Goal: Information Seeking & Learning: Compare options

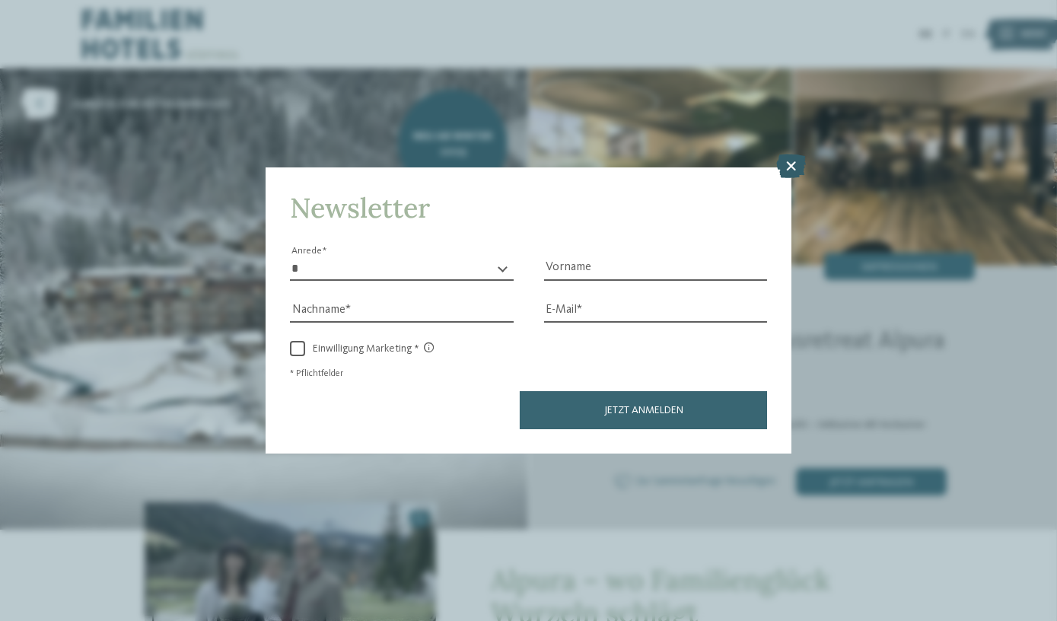
click at [794, 164] on icon at bounding box center [791, 166] width 30 height 24
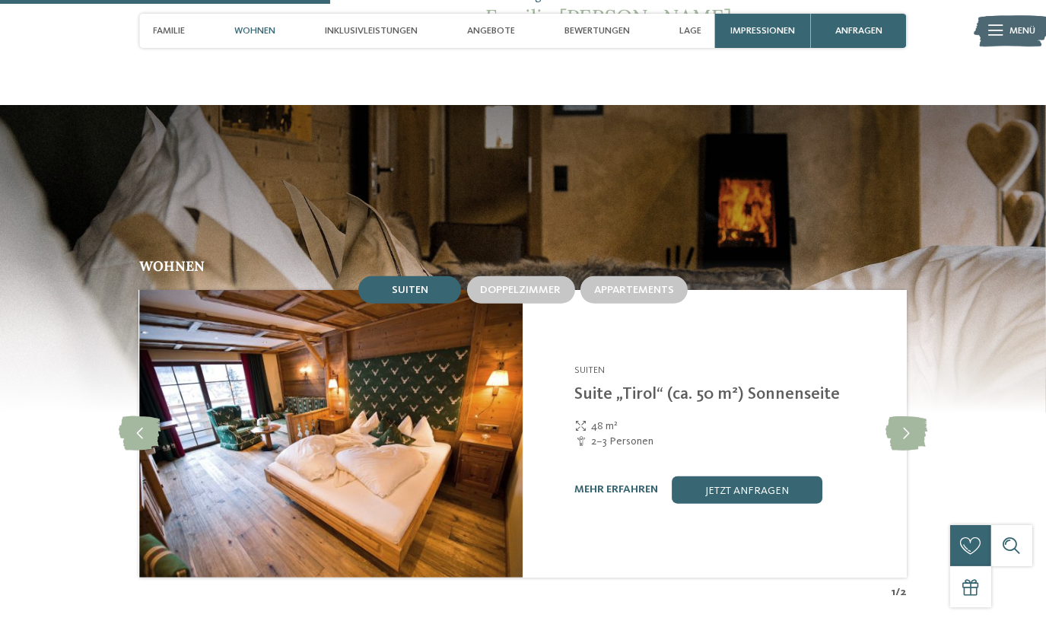
scroll to position [1597, 0]
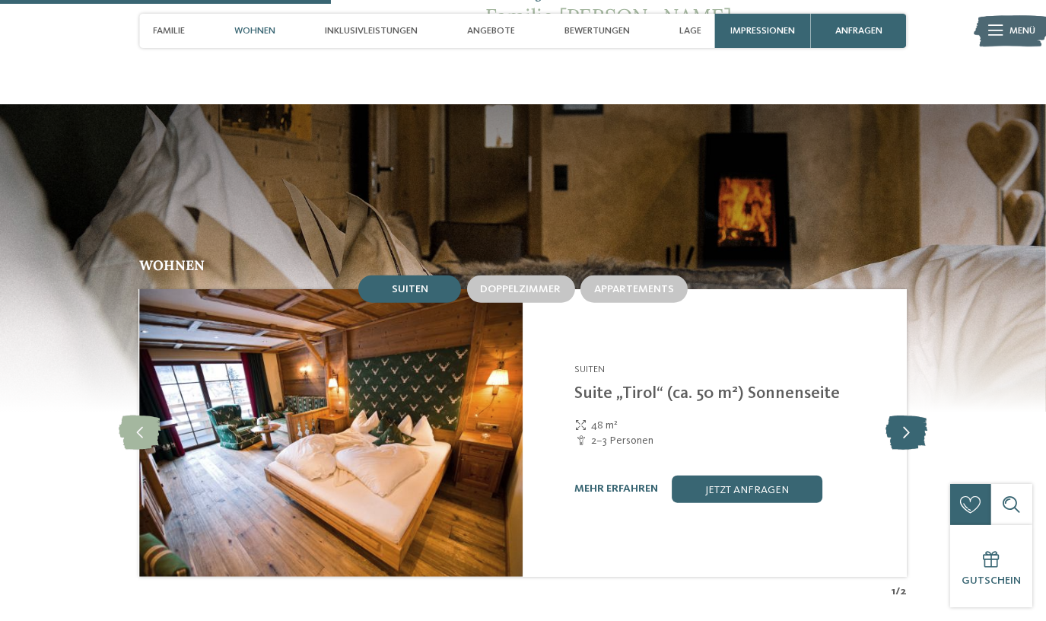
click at [908, 421] on icon at bounding box center [907, 432] width 42 height 34
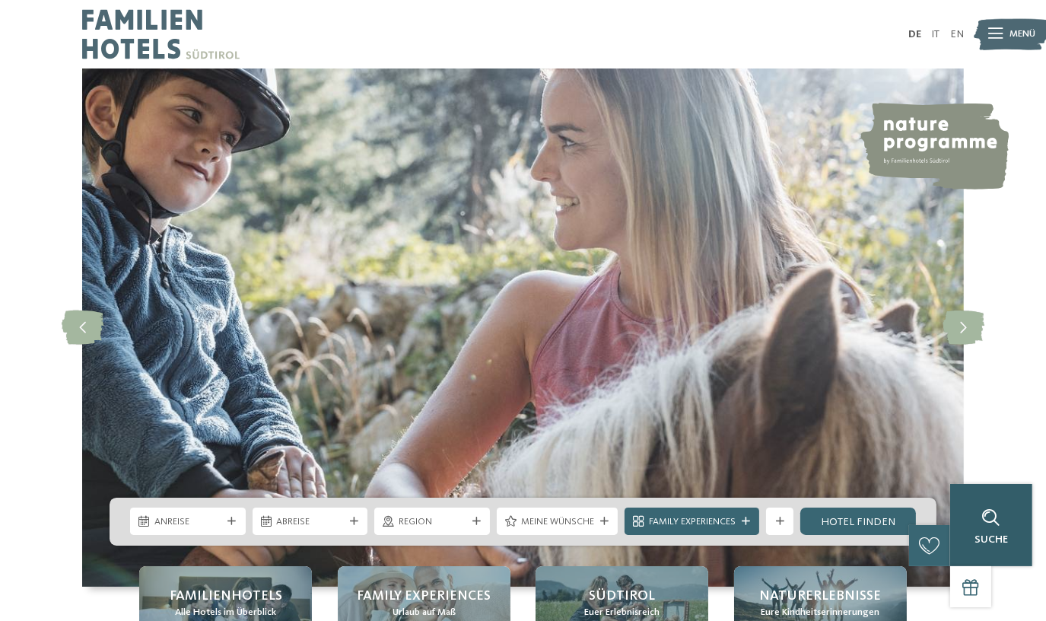
click at [1019, 551] on div "Suche" at bounding box center [991, 525] width 82 height 82
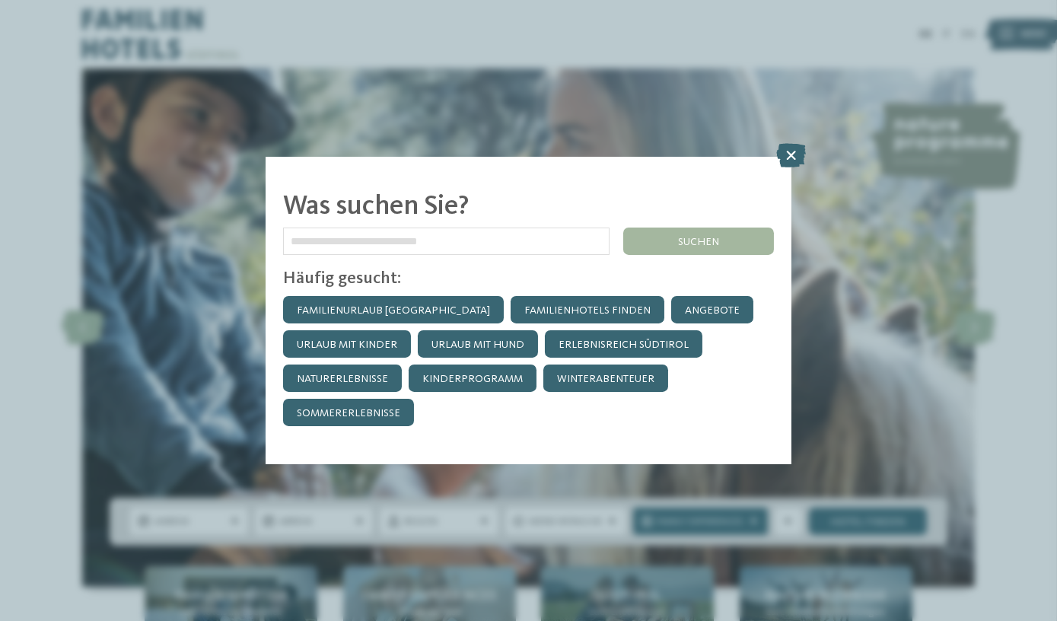
click at [476, 243] on input "text" at bounding box center [446, 240] width 327 height 27
type input "******"
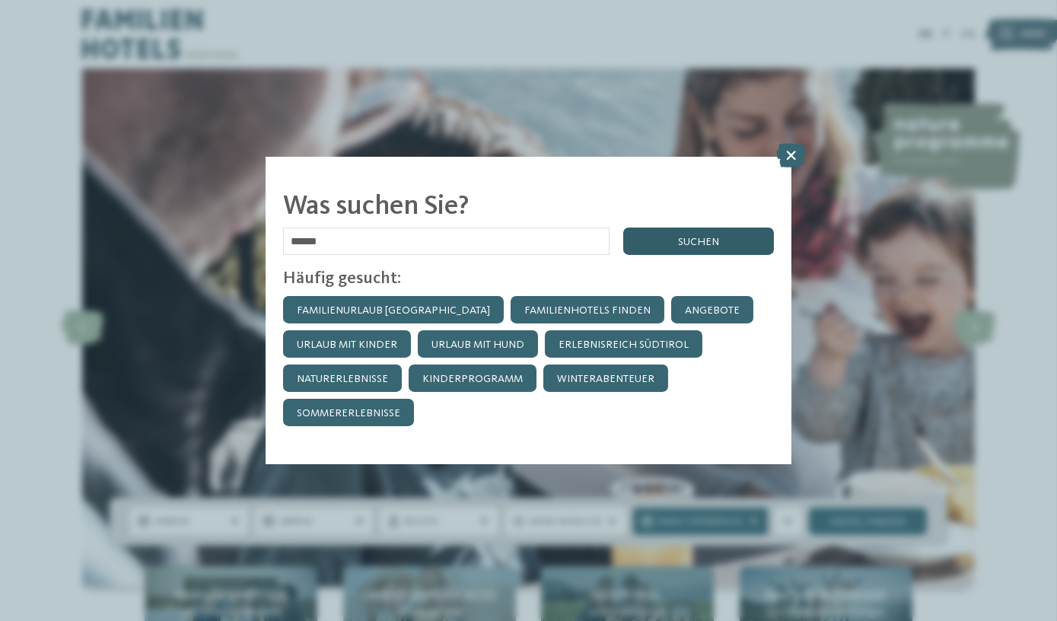
click at [682, 248] on div "suchen" at bounding box center [698, 240] width 151 height 27
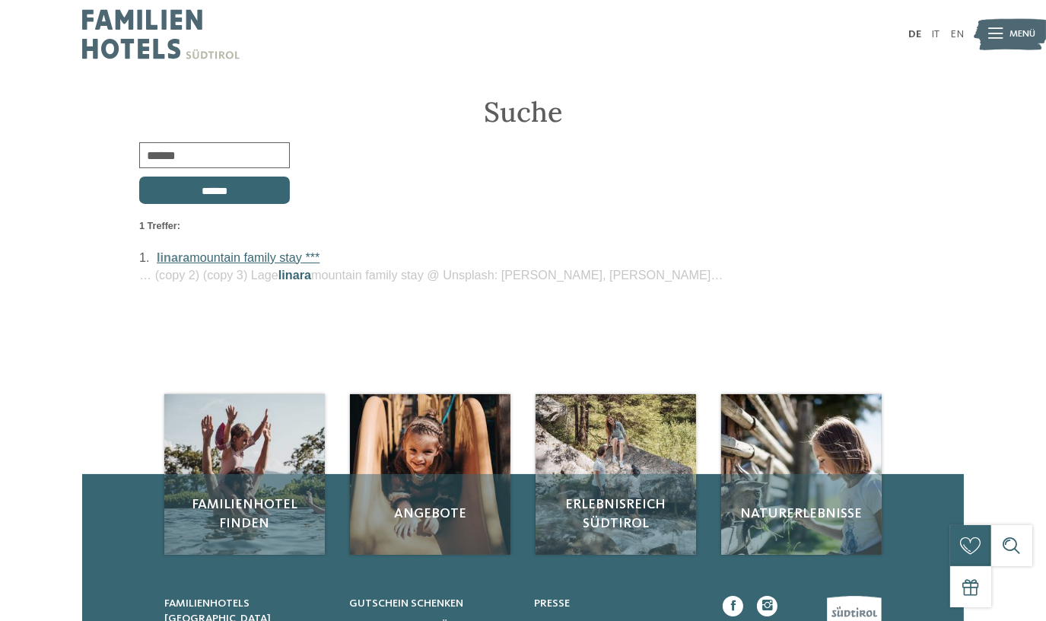
click at [237, 253] on link "linara mountain family stay ***" at bounding box center [238, 257] width 163 height 14
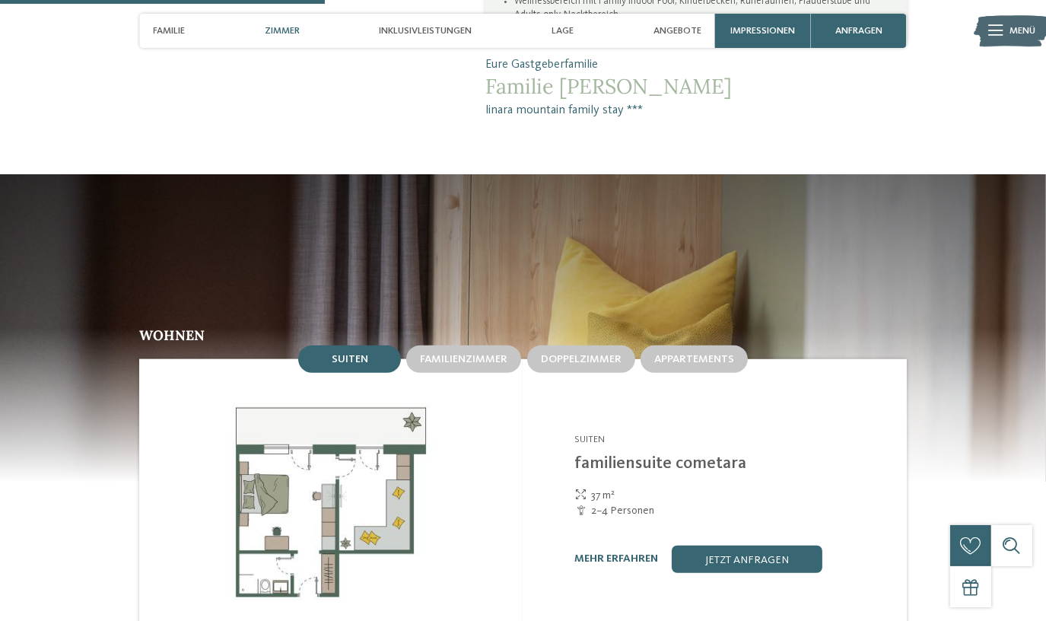
scroll to position [1225, 0]
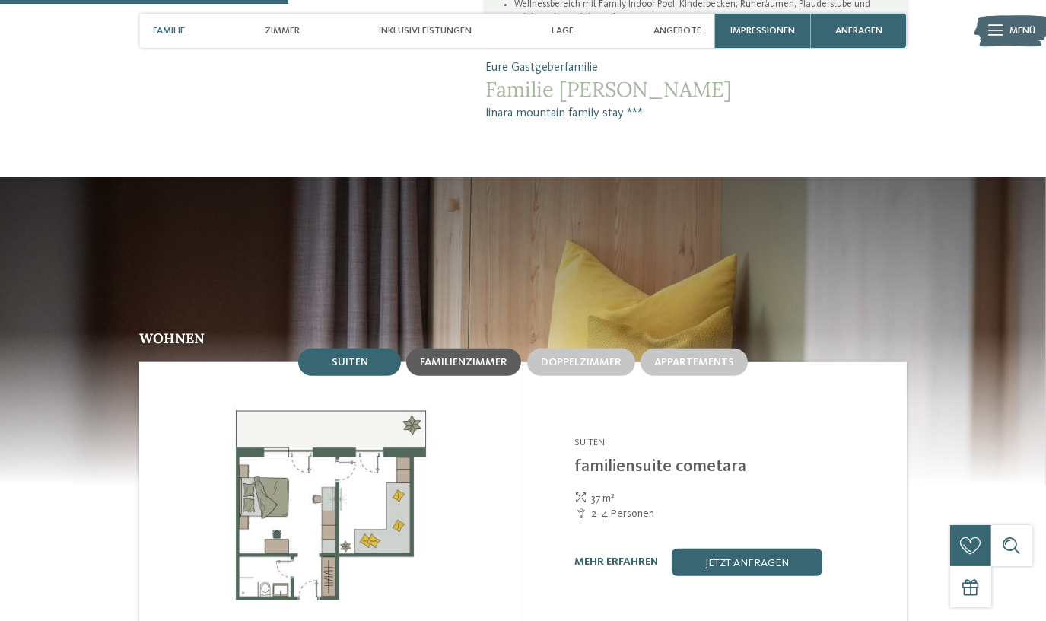
click at [500, 355] on div "Familienzimmer" at bounding box center [463, 361] width 87 height 13
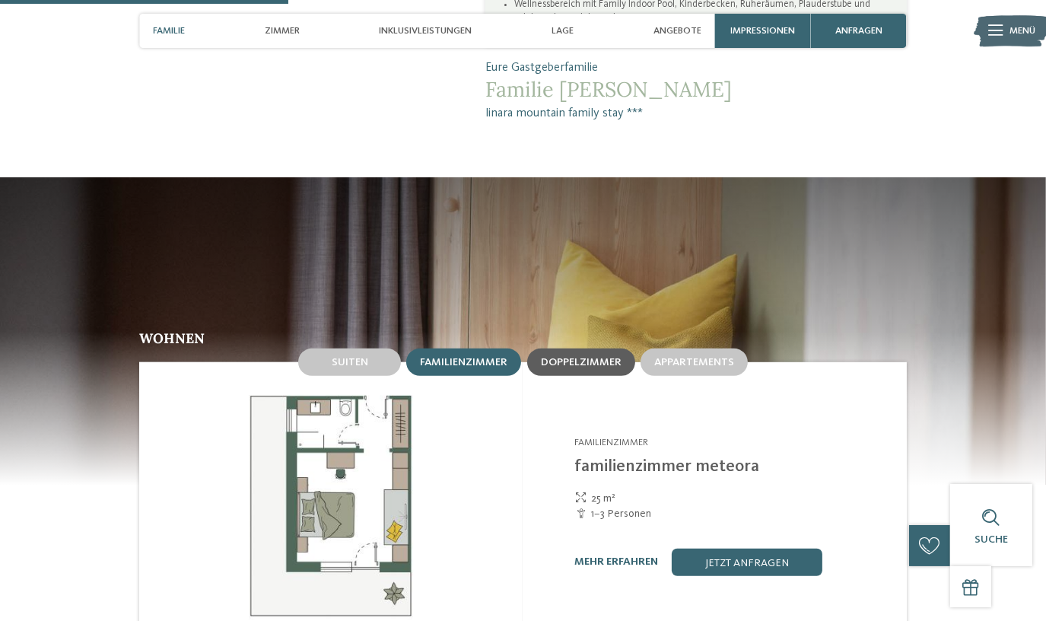
click at [588, 348] on div "Doppelzimmer" at bounding box center [581, 361] width 108 height 27
click at [475, 357] on span "Familienzimmer" at bounding box center [463, 362] width 87 height 11
click at [580, 357] on span "Doppelzimmer" at bounding box center [581, 362] width 81 height 11
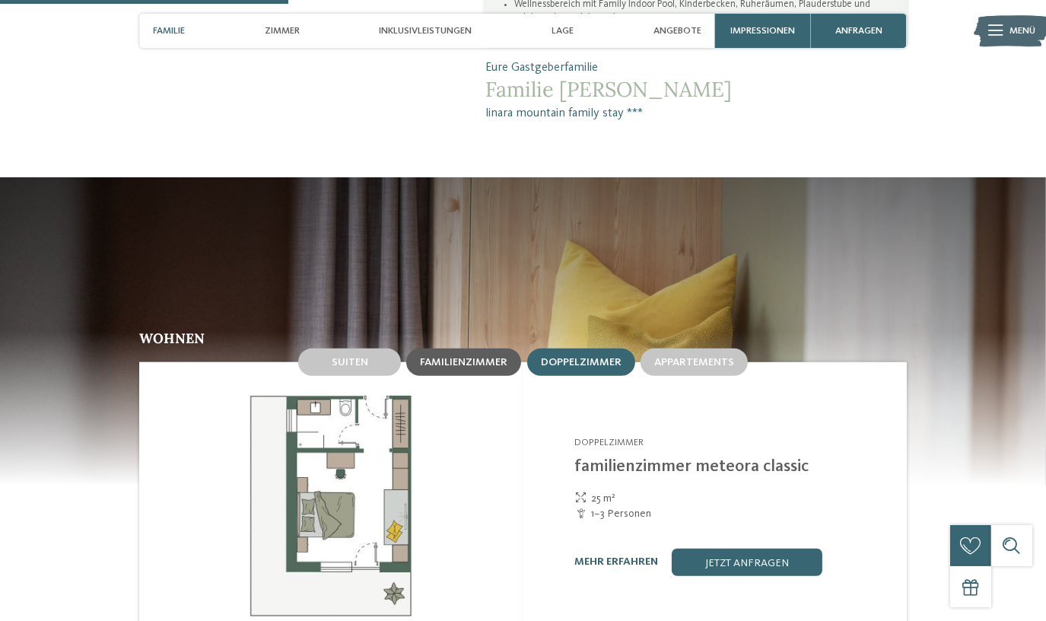
click at [466, 357] on span "Familienzimmer" at bounding box center [463, 362] width 87 height 11
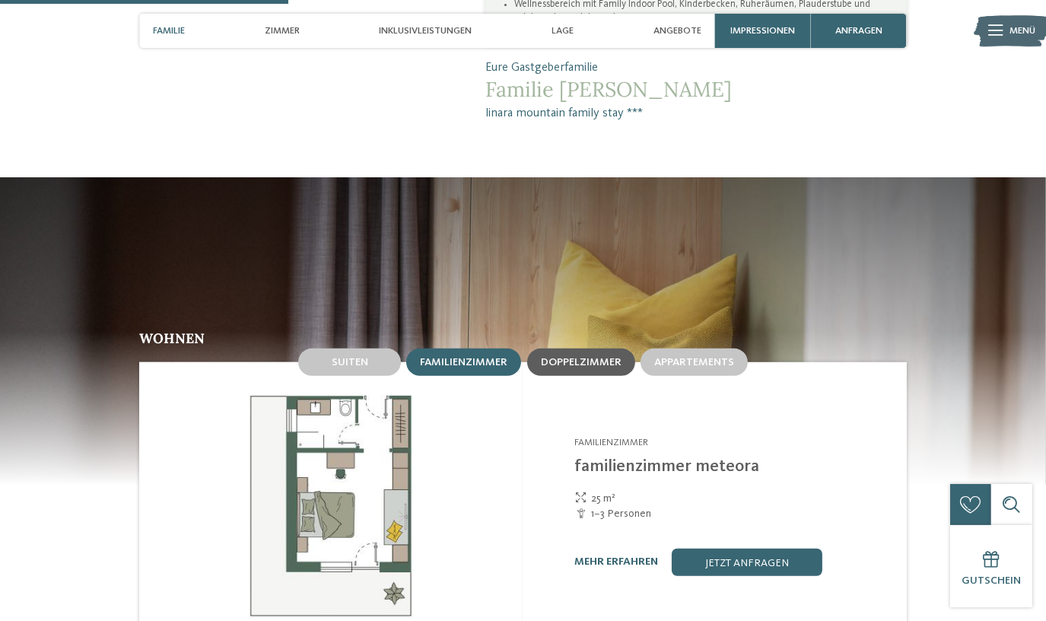
click at [592, 357] on span "Doppelzimmer" at bounding box center [581, 362] width 81 height 11
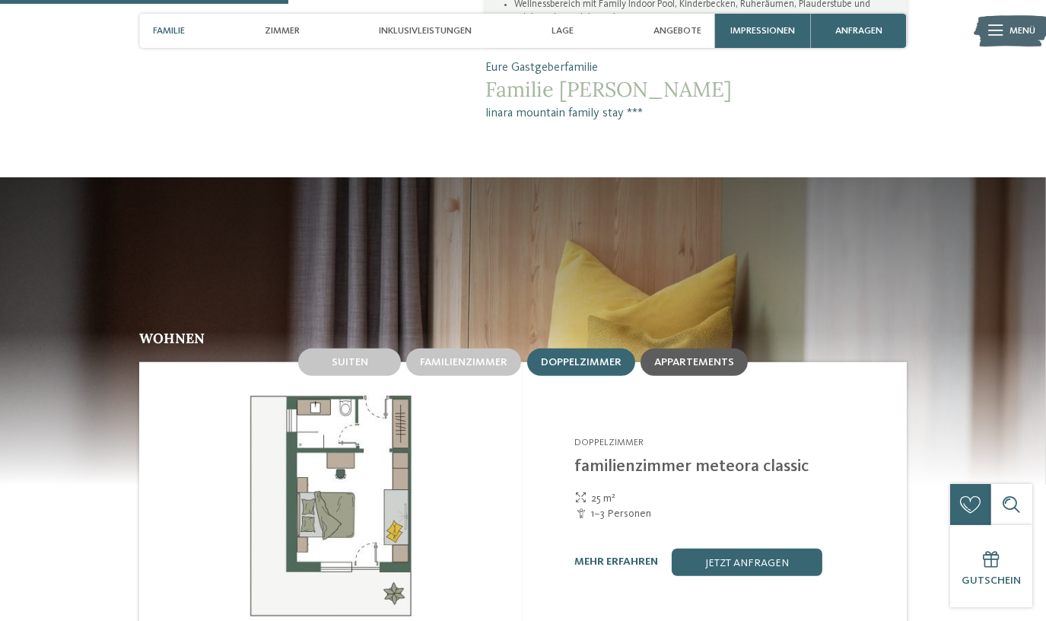
click at [696, 355] on div "Appartements" at bounding box center [694, 361] width 80 height 13
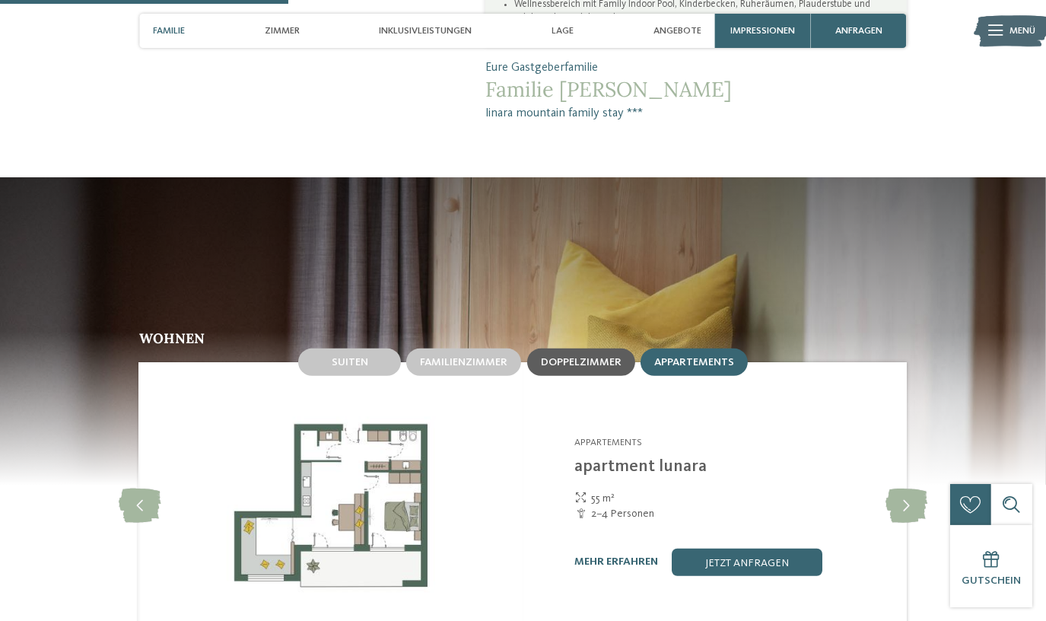
click at [584, 348] on div "Doppelzimmer" at bounding box center [581, 361] width 108 height 27
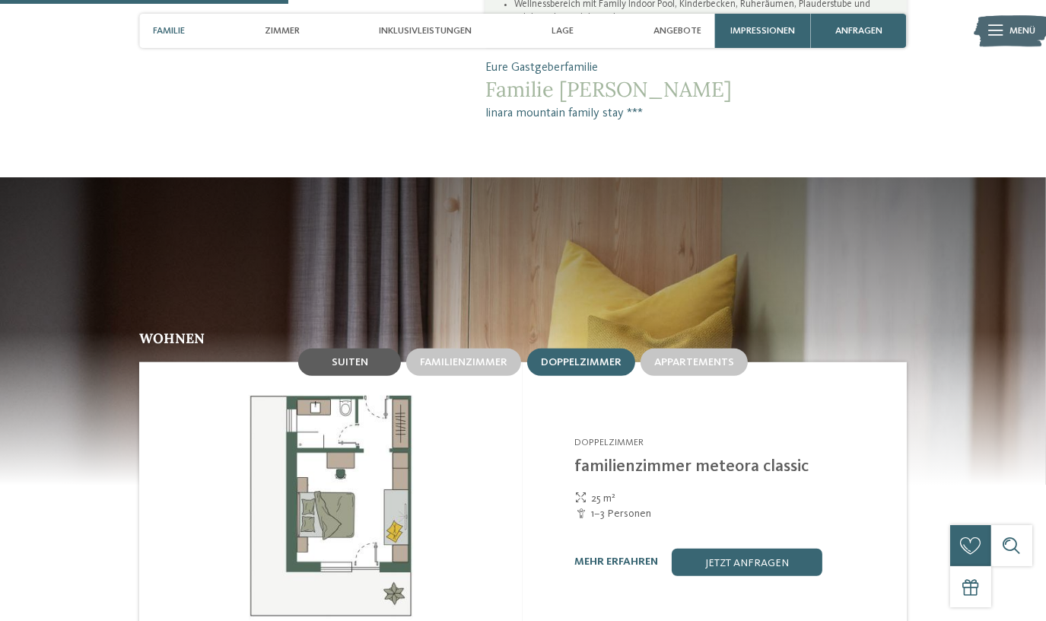
click at [388, 348] on div "Suiten" at bounding box center [349, 361] width 103 height 27
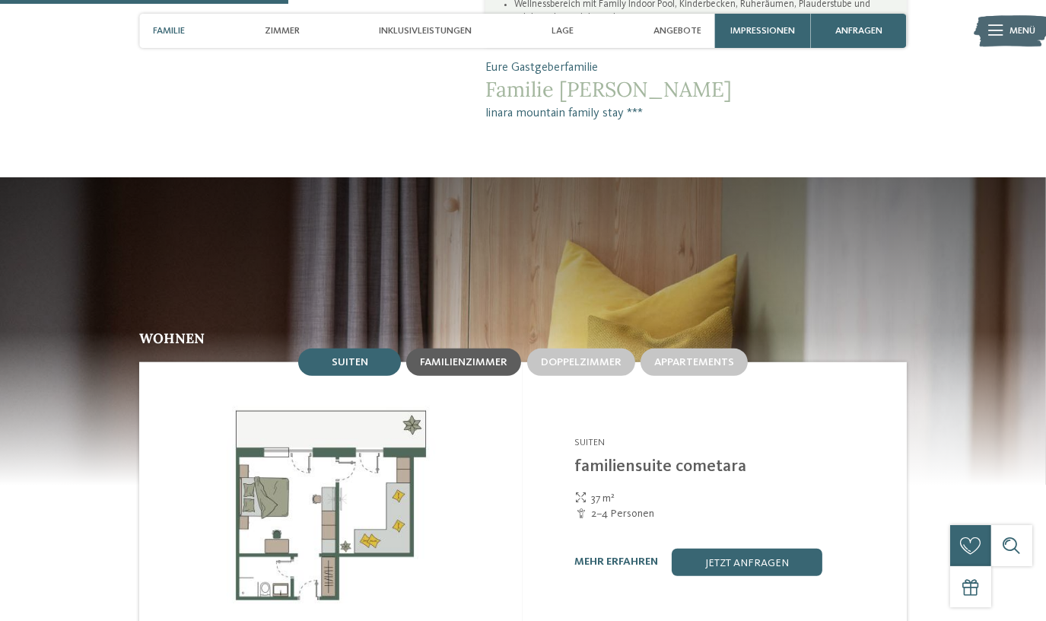
click at [470, 357] on span "Familienzimmer" at bounding box center [463, 362] width 87 height 11
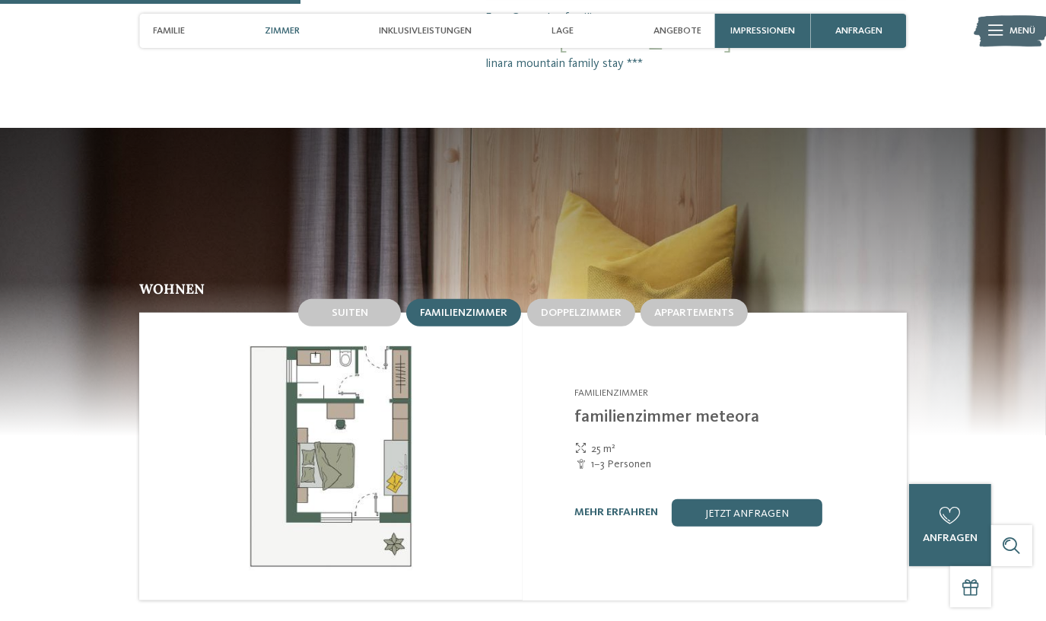
scroll to position [1277, 0]
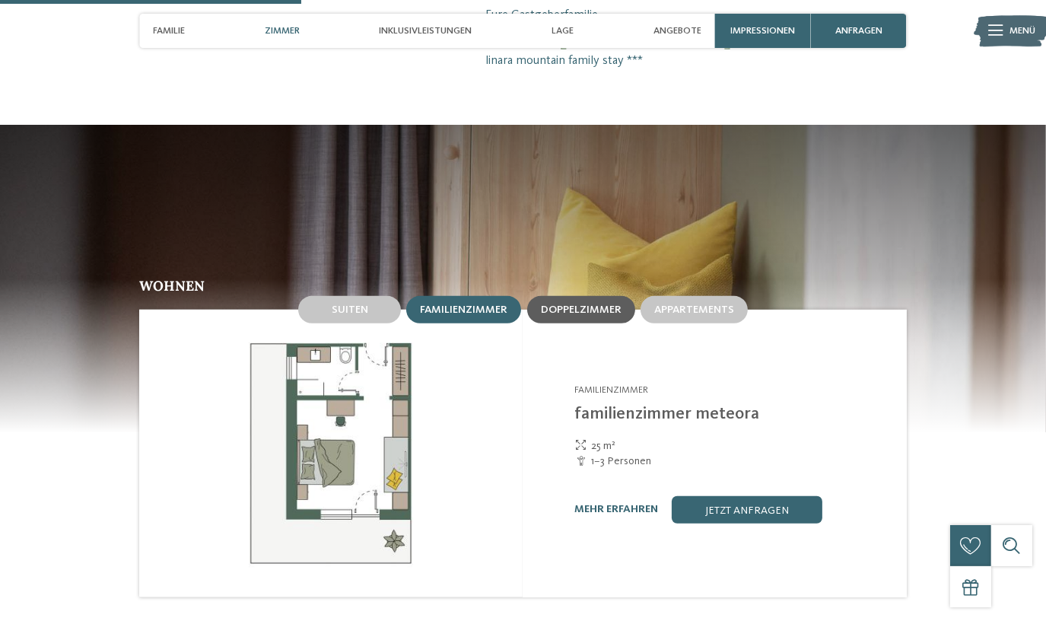
click at [573, 304] on span "Doppelzimmer" at bounding box center [581, 309] width 81 height 11
click at [466, 304] on span "Familienzimmer" at bounding box center [463, 309] width 87 height 11
click at [599, 304] on span "Doppelzimmer" at bounding box center [581, 309] width 81 height 11
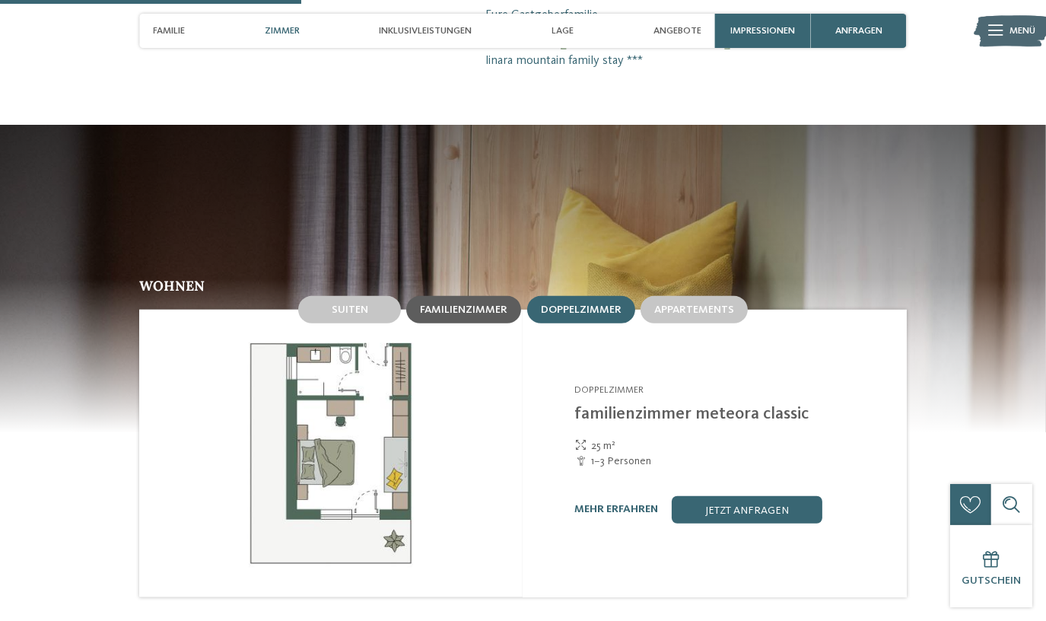
click at [444, 304] on span "Familienzimmer" at bounding box center [463, 309] width 87 height 11
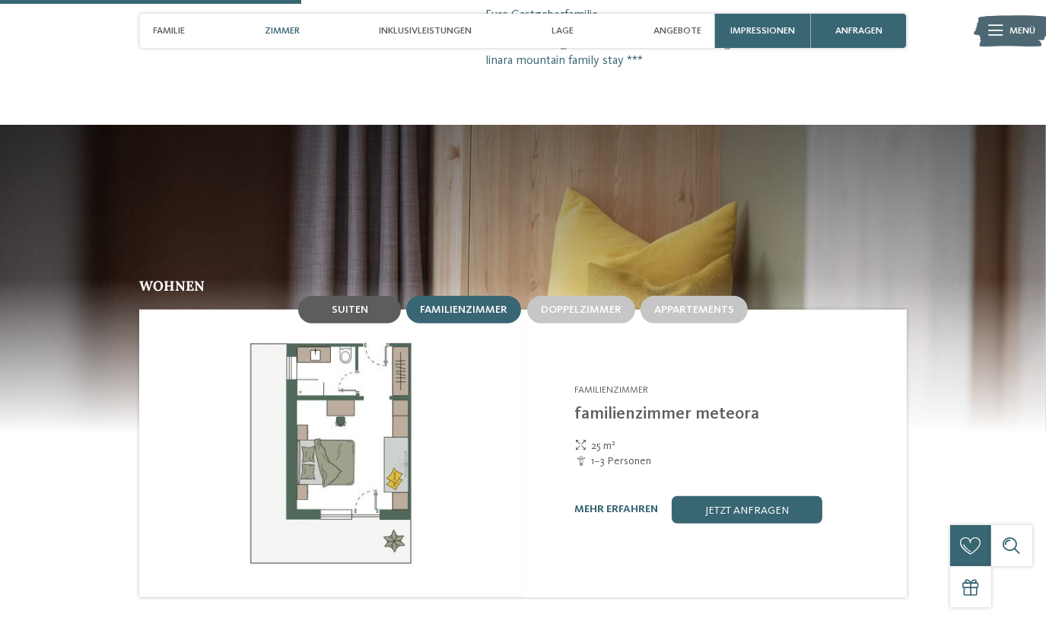
click at [352, 304] on span "Suiten" at bounding box center [350, 309] width 37 height 11
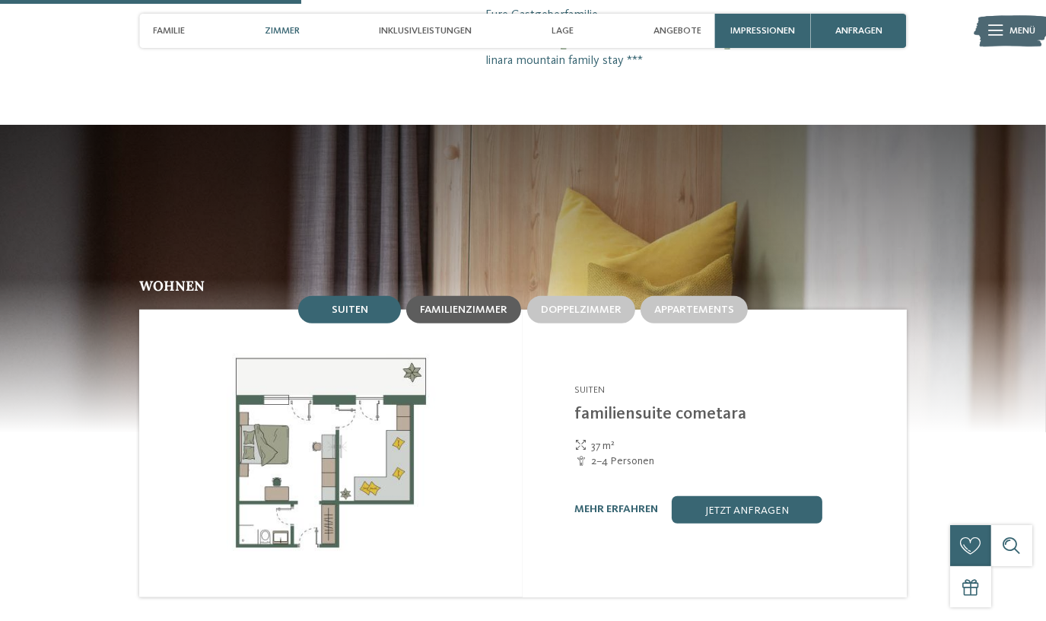
click at [476, 304] on span "Familienzimmer" at bounding box center [463, 309] width 87 height 11
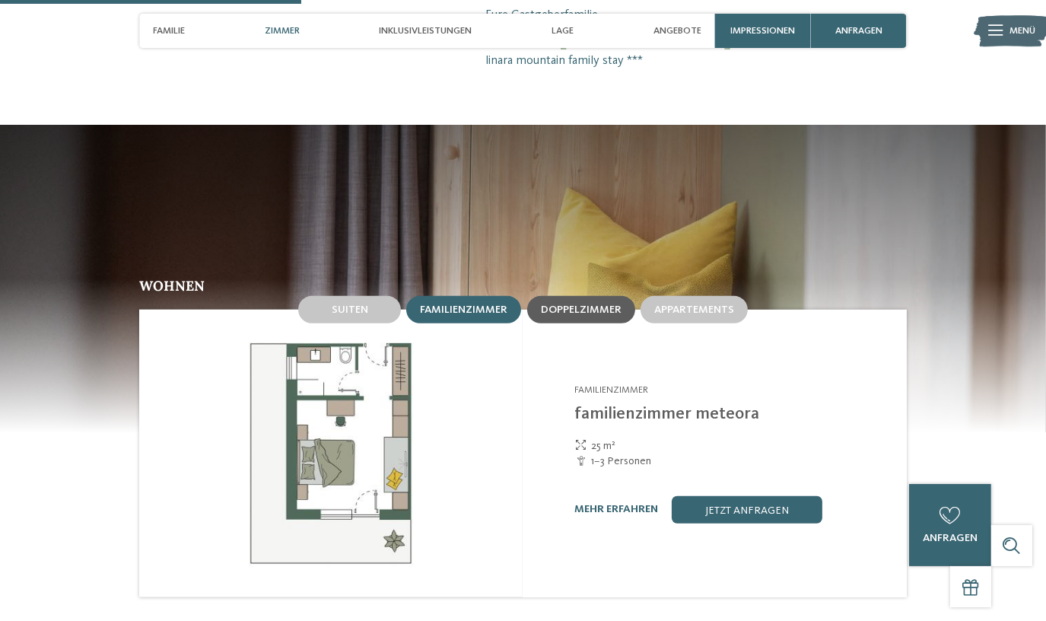
click at [608, 304] on span "Doppelzimmer" at bounding box center [581, 309] width 81 height 11
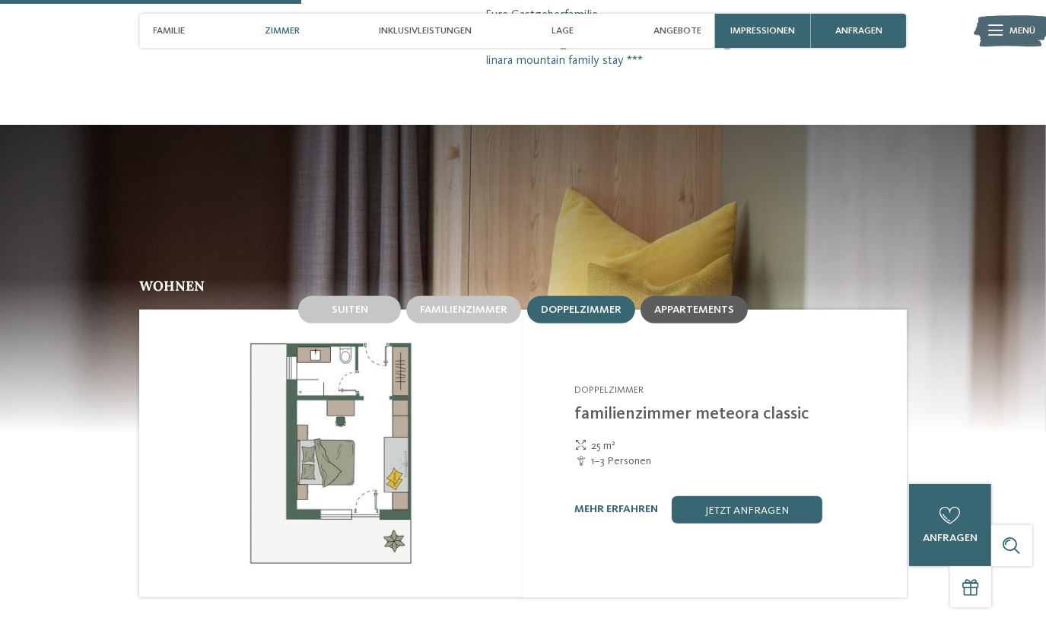
click at [690, 303] on div "Appartements" at bounding box center [694, 309] width 80 height 13
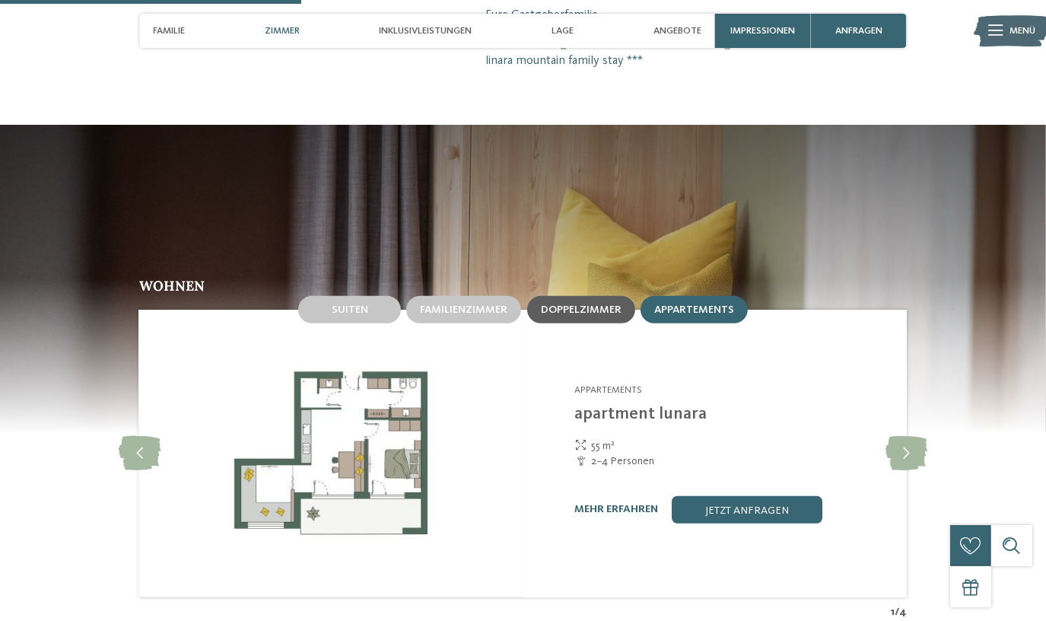
click at [582, 304] on span "Doppelzimmer" at bounding box center [581, 309] width 81 height 11
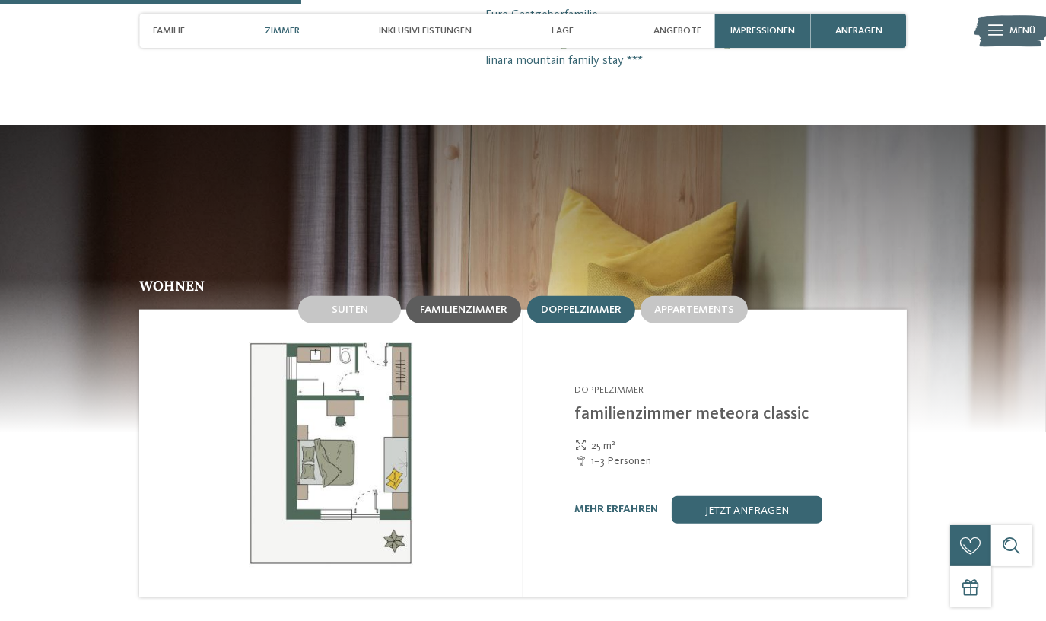
click at [472, 304] on span "Familienzimmer" at bounding box center [463, 309] width 87 height 11
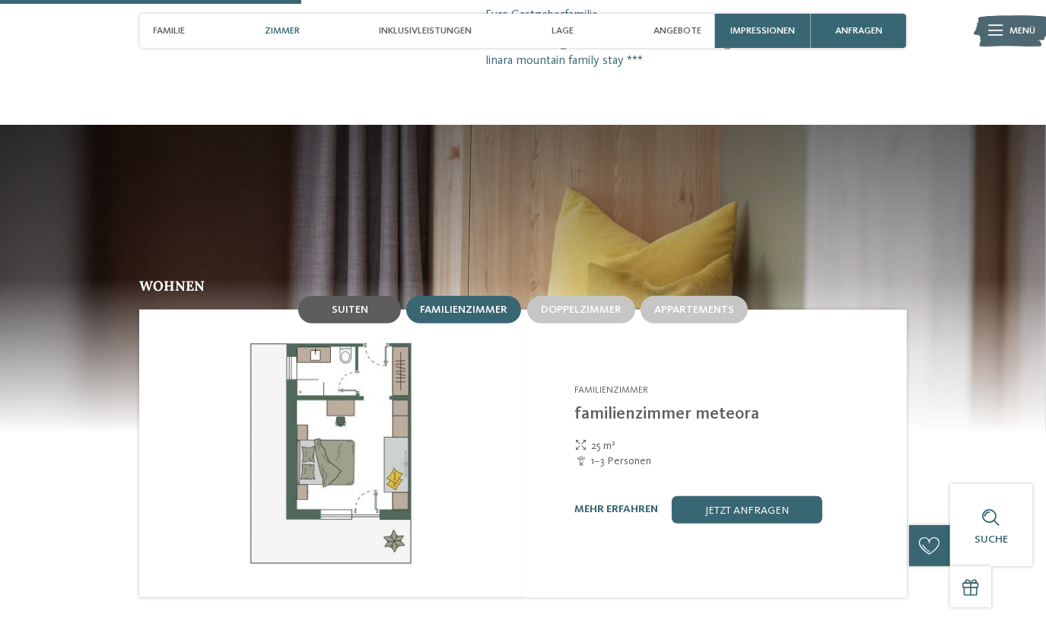
click at [373, 296] on div "Suiten" at bounding box center [349, 309] width 103 height 27
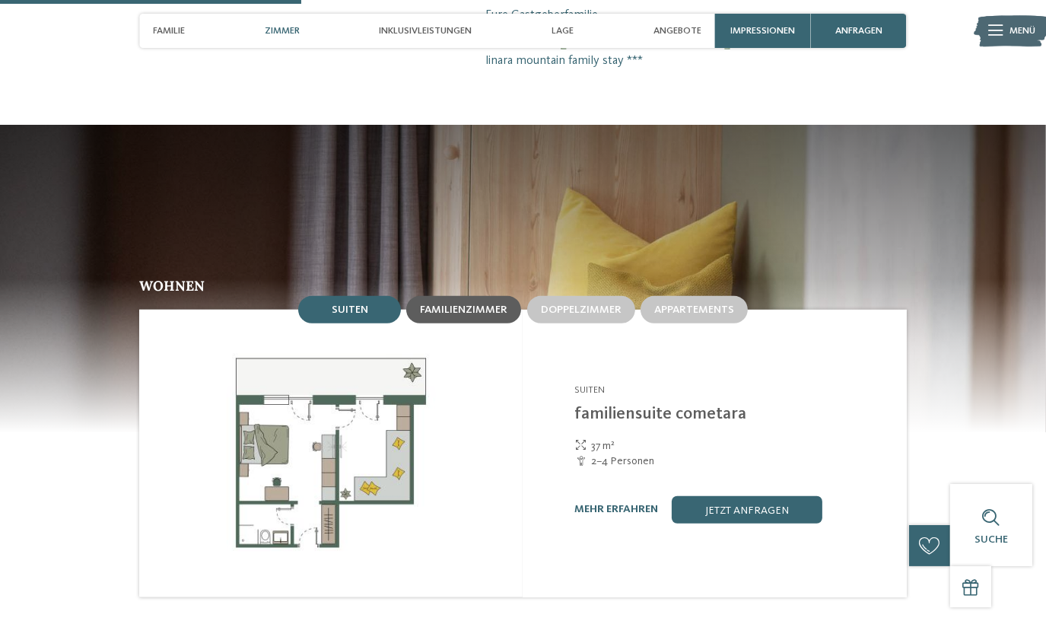
click at [487, 304] on span "Familienzimmer" at bounding box center [463, 309] width 87 height 11
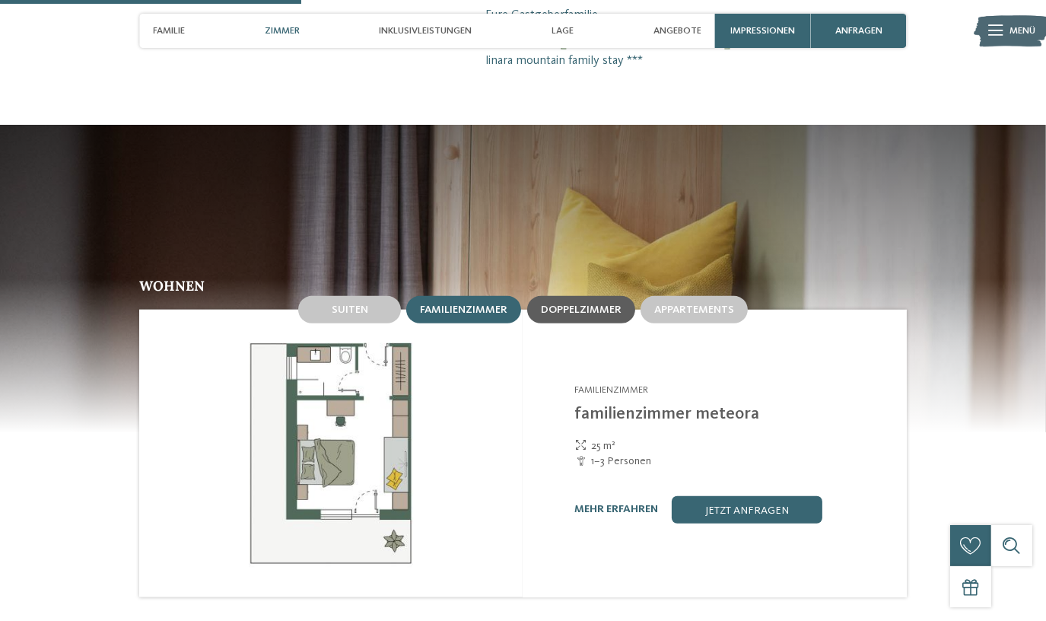
click at [612, 296] on div "Doppelzimmer" at bounding box center [581, 309] width 108 height 27
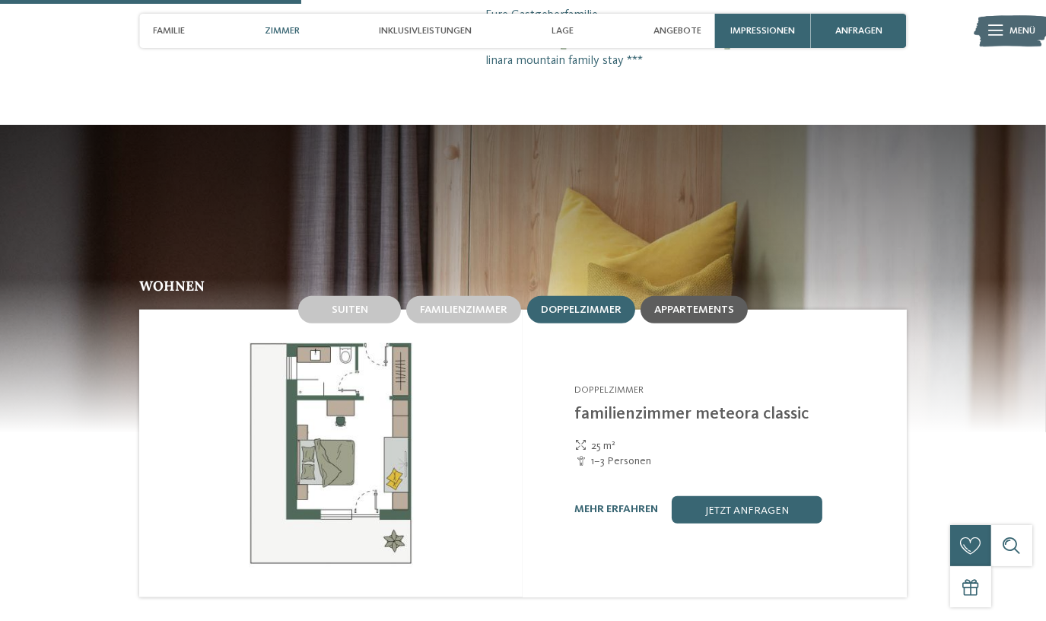
click at [702, 296] on div "Appartements" at bounding box center [694, 309] width 107 height 27
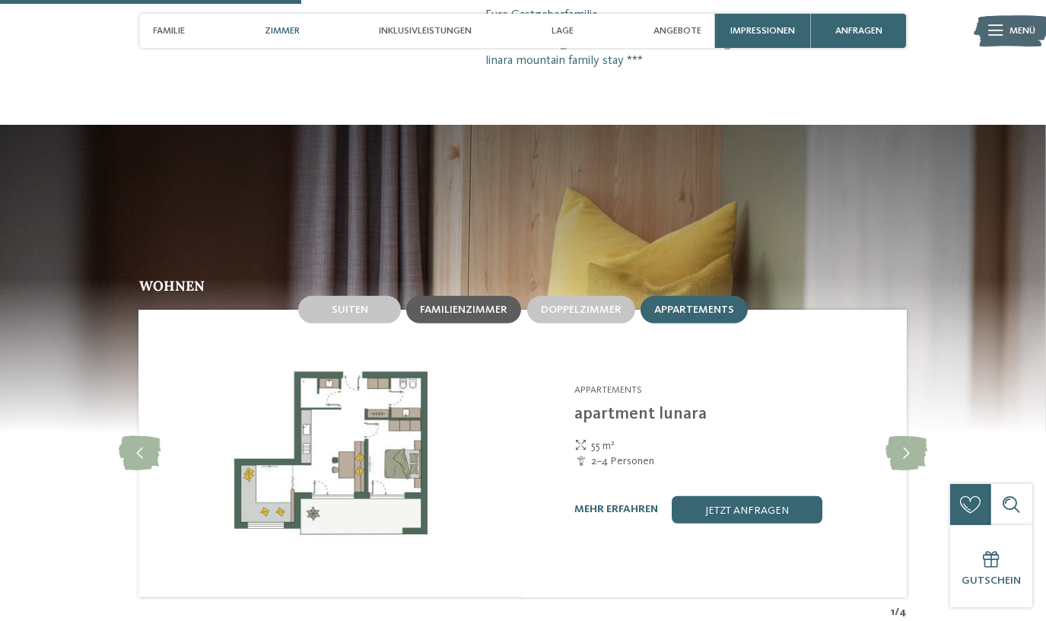
click at [463, 296] on div "Familienzimmer" at bounding box center [463, 309] width 115 height 27
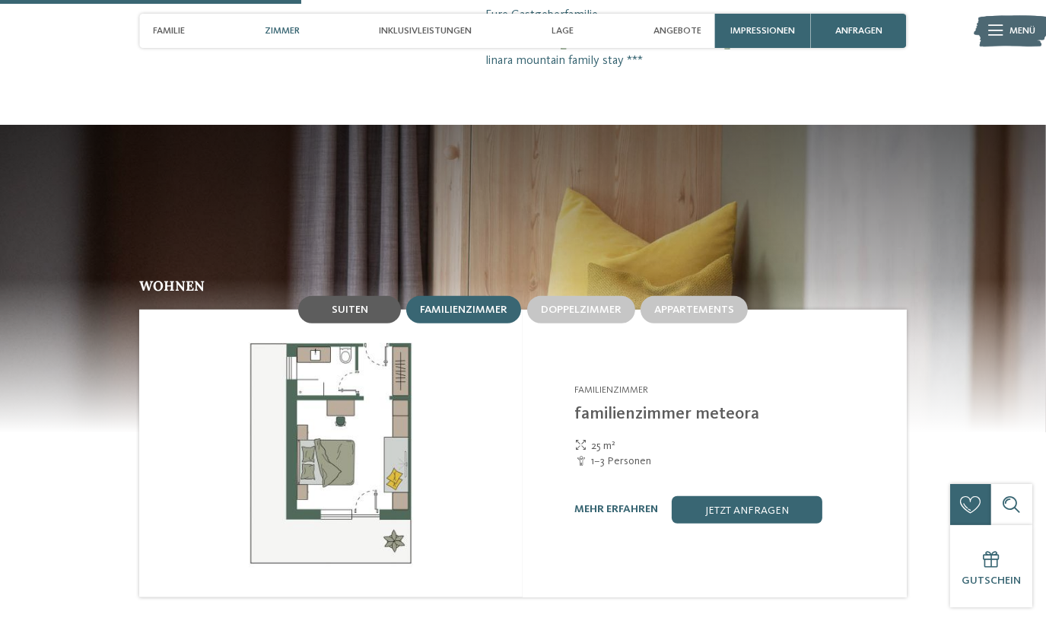
click at [383, 296] on div "Suiten" at bounding box center [349, 309] width 103 height 27
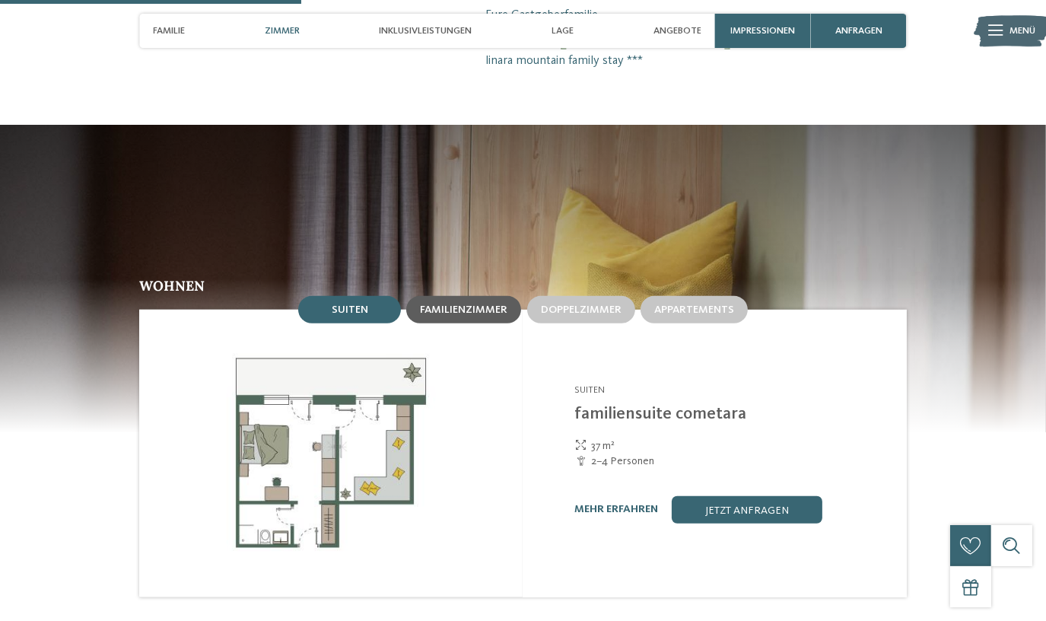
click at [475, 296] on div "Familienzimmer" at bounding box center [463, 309] width 115 height 27
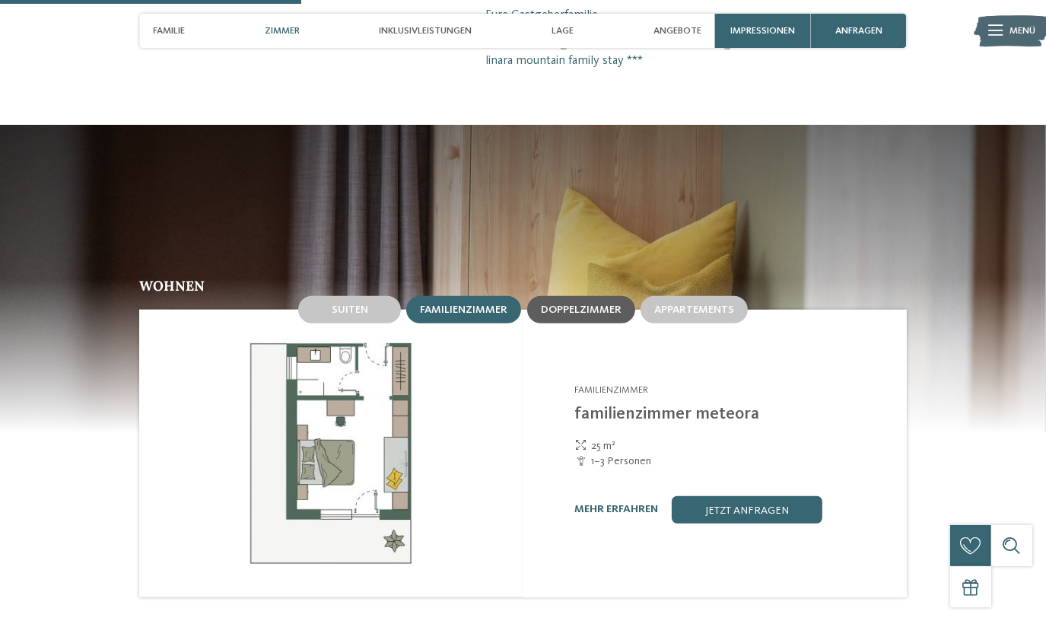
click at [570, 304] on span "Doppelzimmer" at bounding box center [581, 309] width 81 height 11
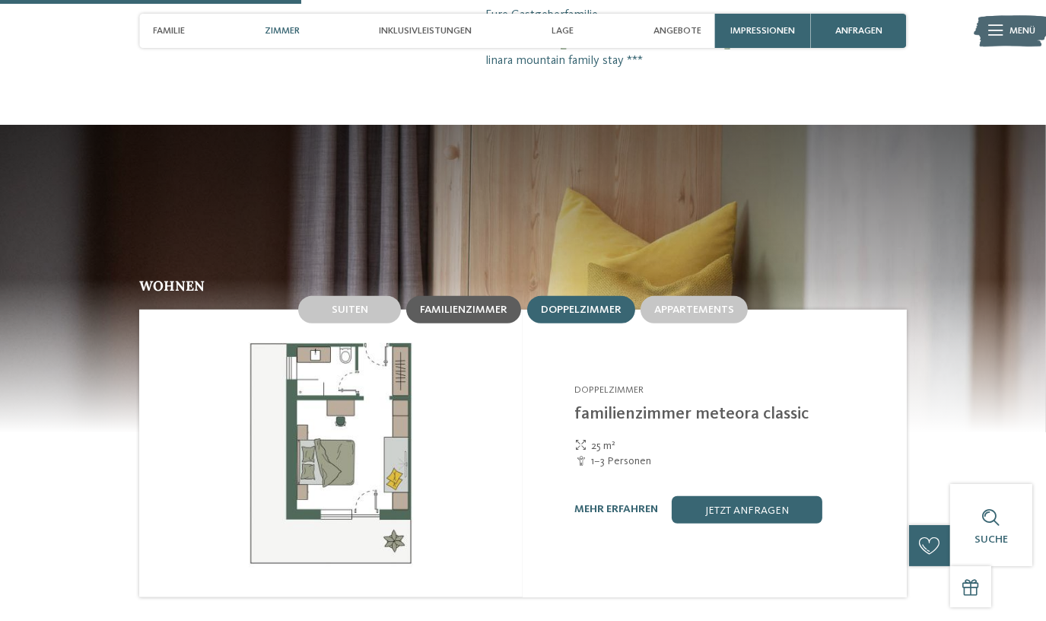
click at [469, 304] on span "Familienzimmer" at bounding box center [463, 309] width 87 height 11
click at [592, 304] on span "Doppelzimmer" at bounding box center [581, 309] width 81 height 11
click at [477, 304] on span "Familienzimmer" at bounding box center [463, 309] width 87 height 11
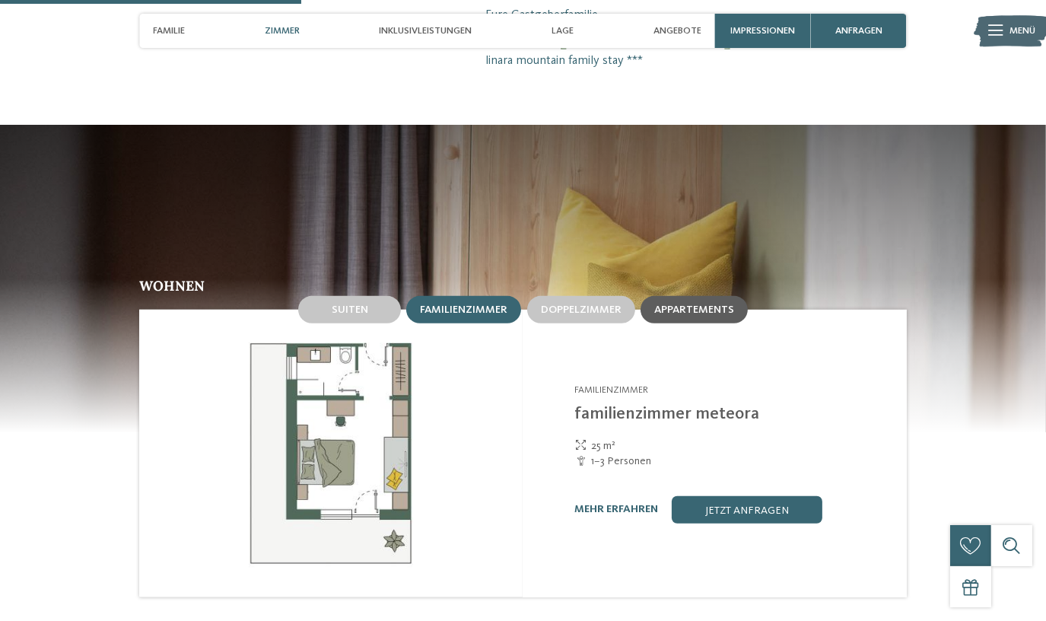
click at [683, 304] on span "Appartements" at bounding box center [694, 309] width 80 height 11
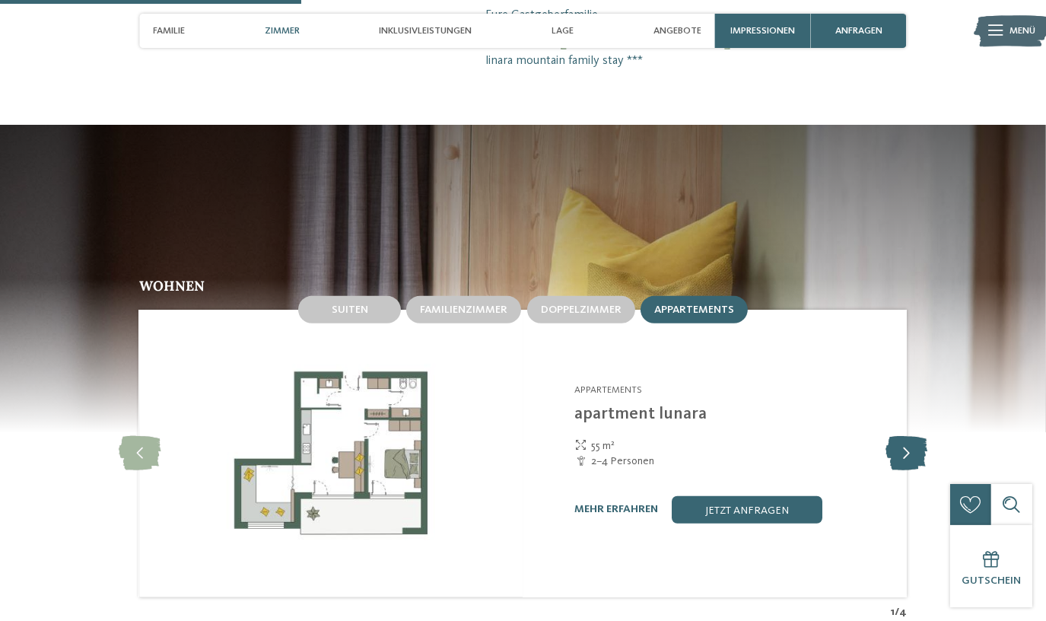
click at [908, 436] on icon at bounding box center [907, 453] width 42 height 34
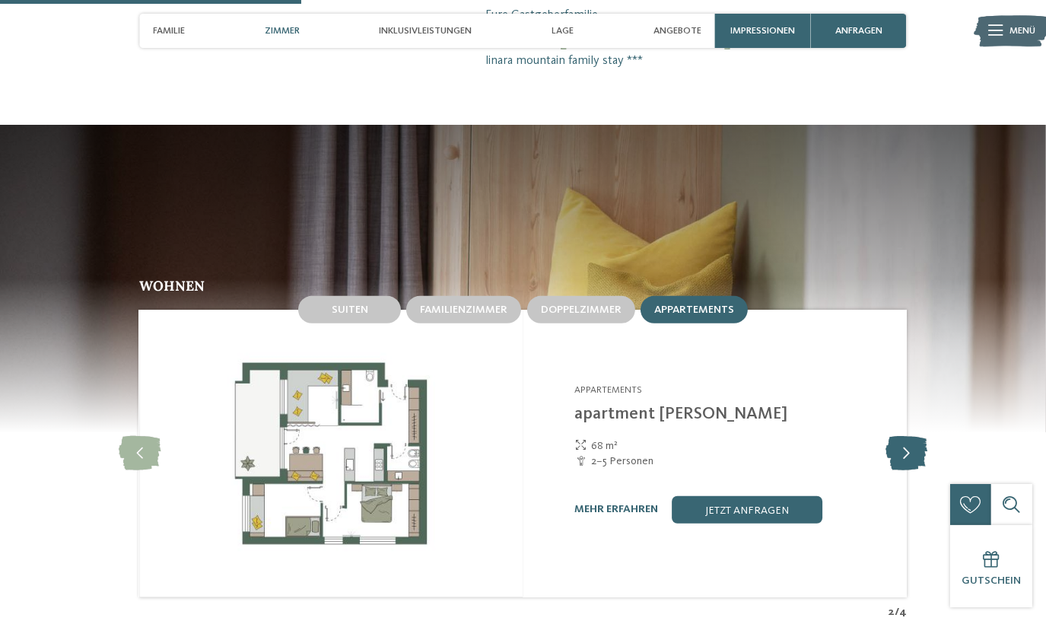
click at [908, 436] on icon at bounding box center [907, 453] width 42 height 34
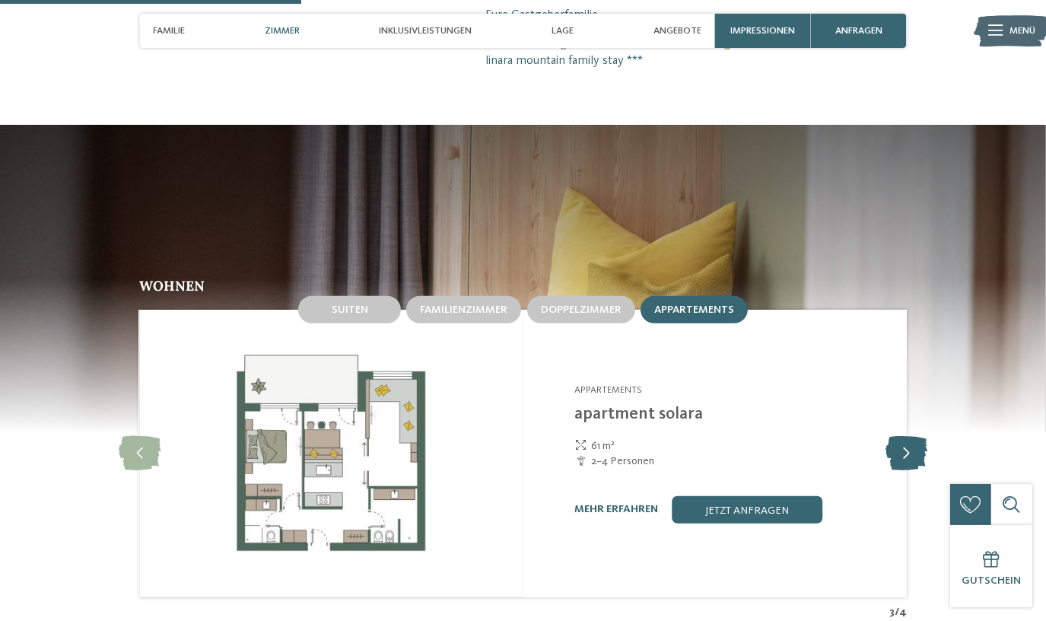
click at [908, 436] on icon at bounding box center [907, 453] width 42 height 34
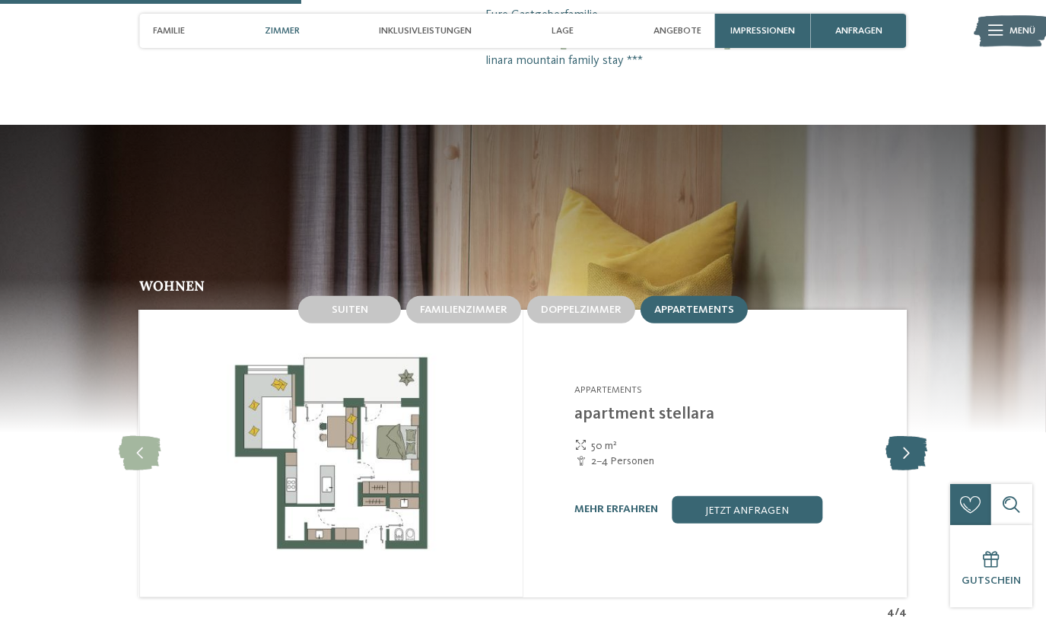
click at [908, 436] on icon at bounding box center [907, 453] width 42 height 34
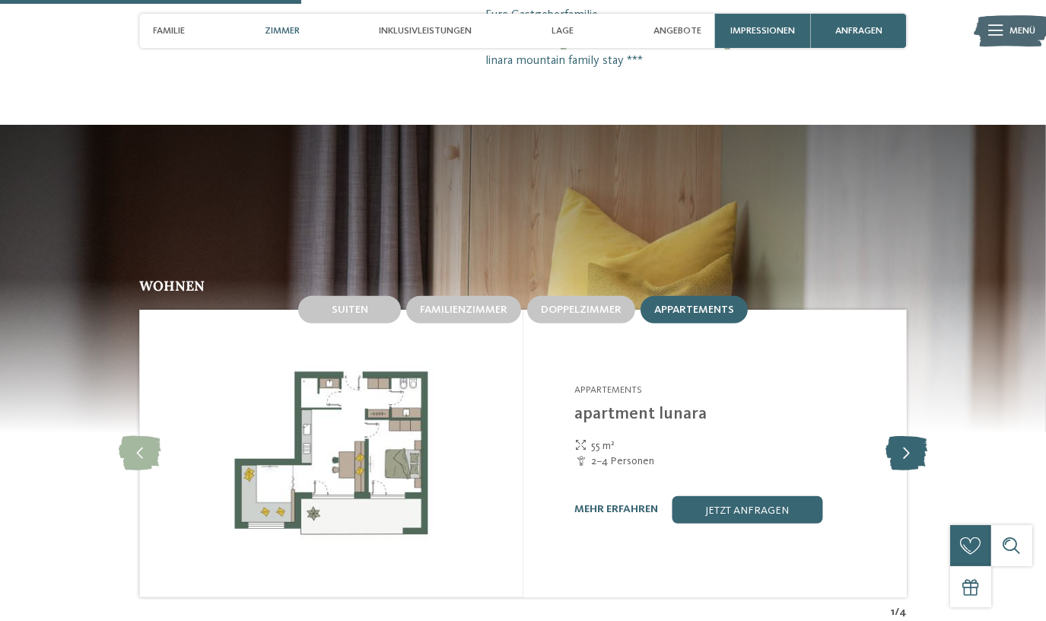
click at [908, 436] on icon at bounding box center [907, 453] width 42 height 34
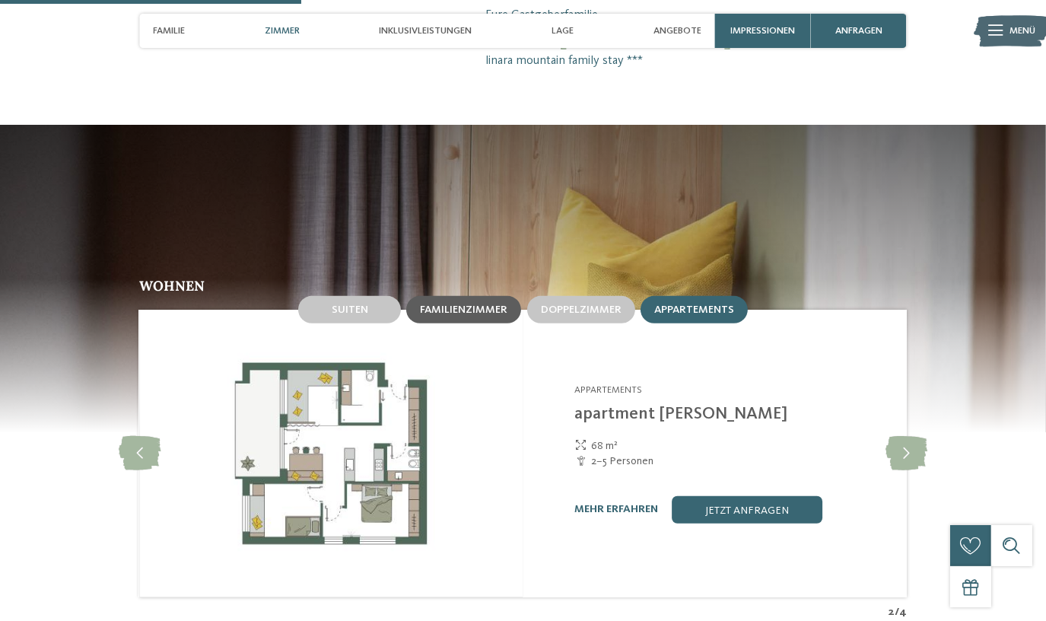
click at [488, 304] on span "Familienzimmer" at bounding box center [463, 309] width 87 height 11
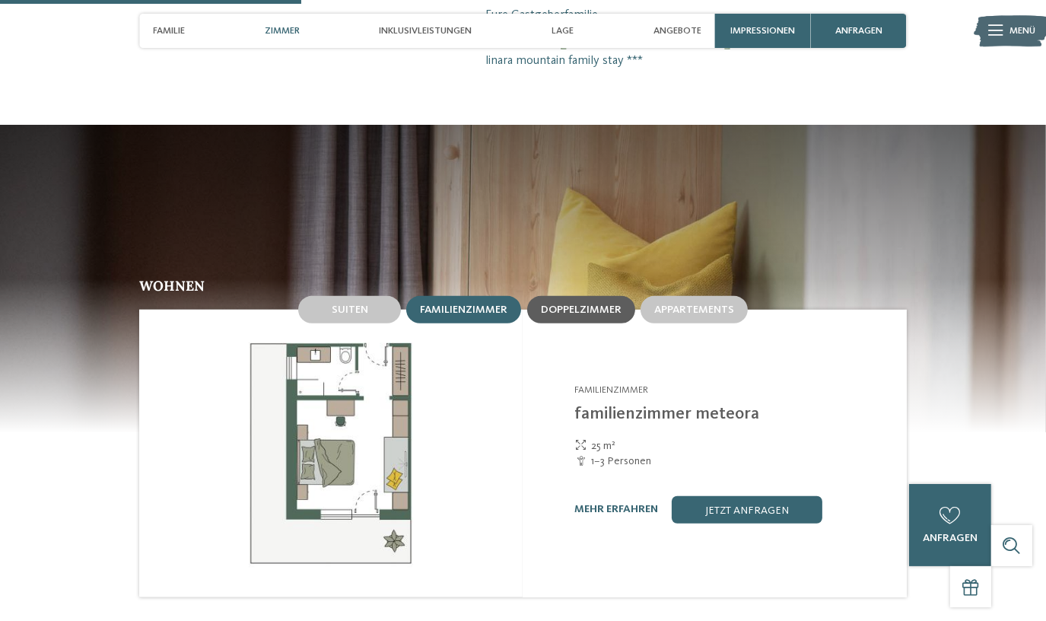
click at [590, 304] on span "Doppelzimmer" at bounding box center [581, 309] width 81 height 11
click at [469, 304] on span "Familienzimmer" at bounding box center [463, 309] width 87 height 11
click at [592, 296] on div "Doppelzimmer" at bounding box center [581, 309] width 108 height 27
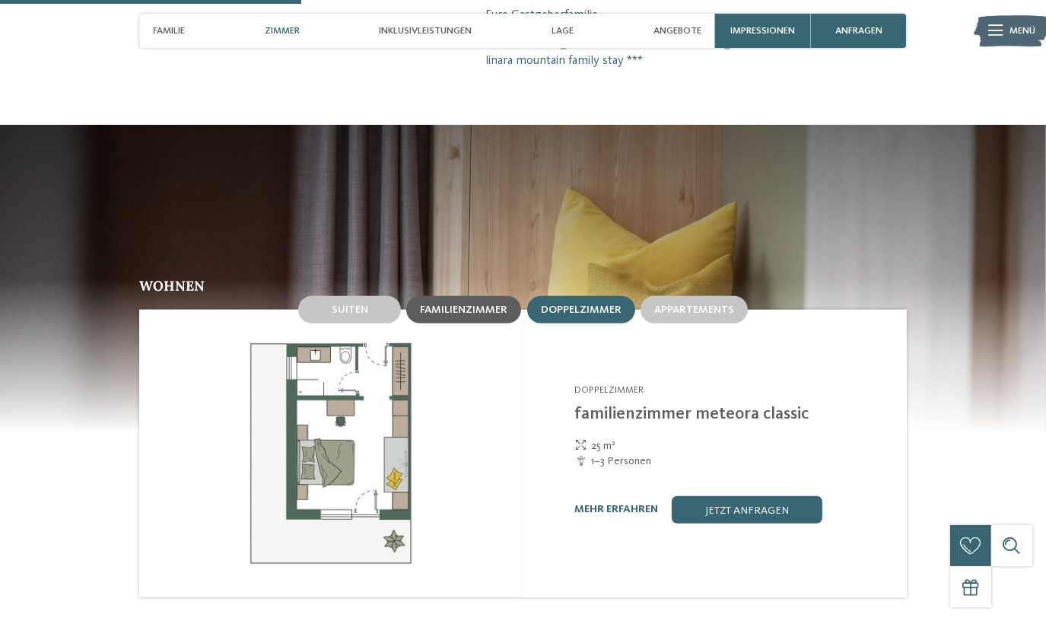
click at [466, 296] on div "Familienzimmer" at bounding box center [463, 309] width 115 height 27
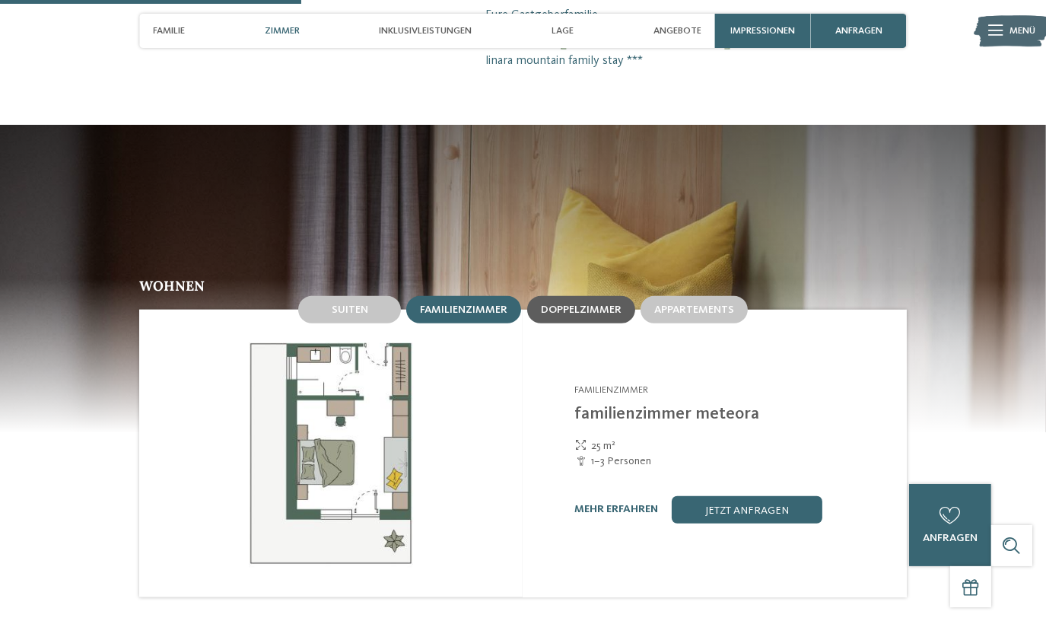
click at [599, 304] on span "Doppelzimmer" at bounding box center [581, 309] width 81 height 11
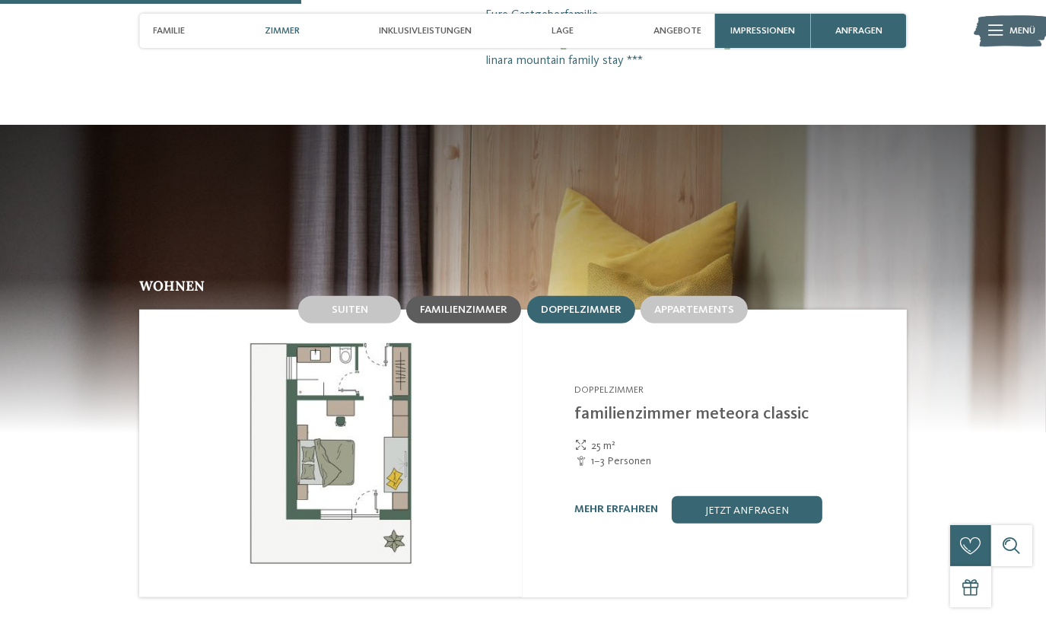
click at [486, 304] on span "Familienzimmer" at bounding box center [463, 309] width 87 height 11
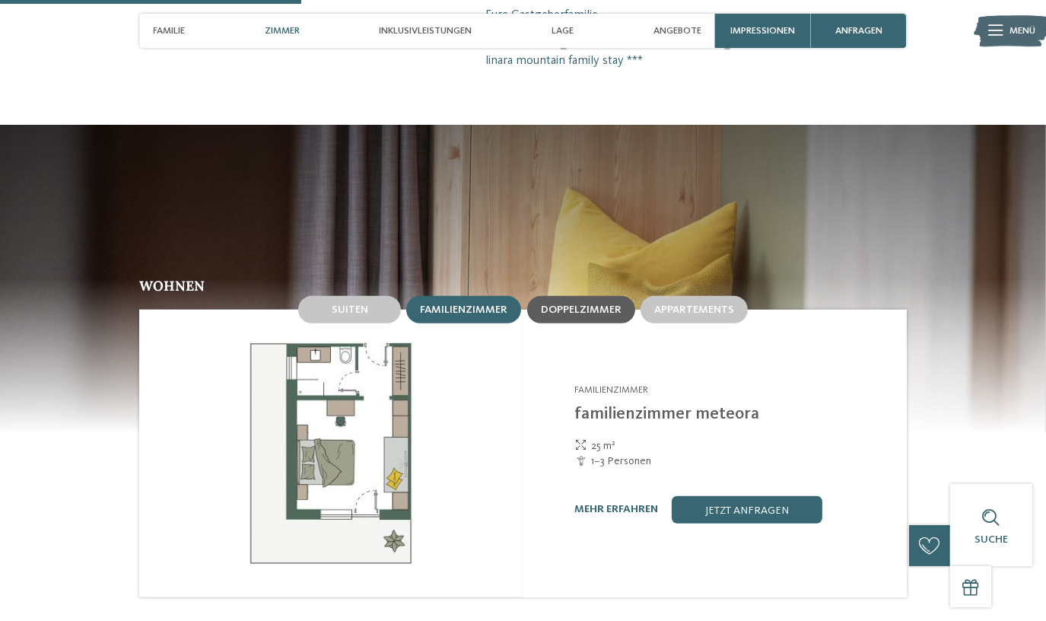
click at [600, 304] on span "Doppelzimmer" at bounding box center [581, 309] width 81 height 11
click at [460, 296] on div "Familienzimmer" at bounding box center [463, 309] width 115 height 27
click at [596, 304] on span "Doppelzimmer" at bounding box center [581, 309] width 81 height 11
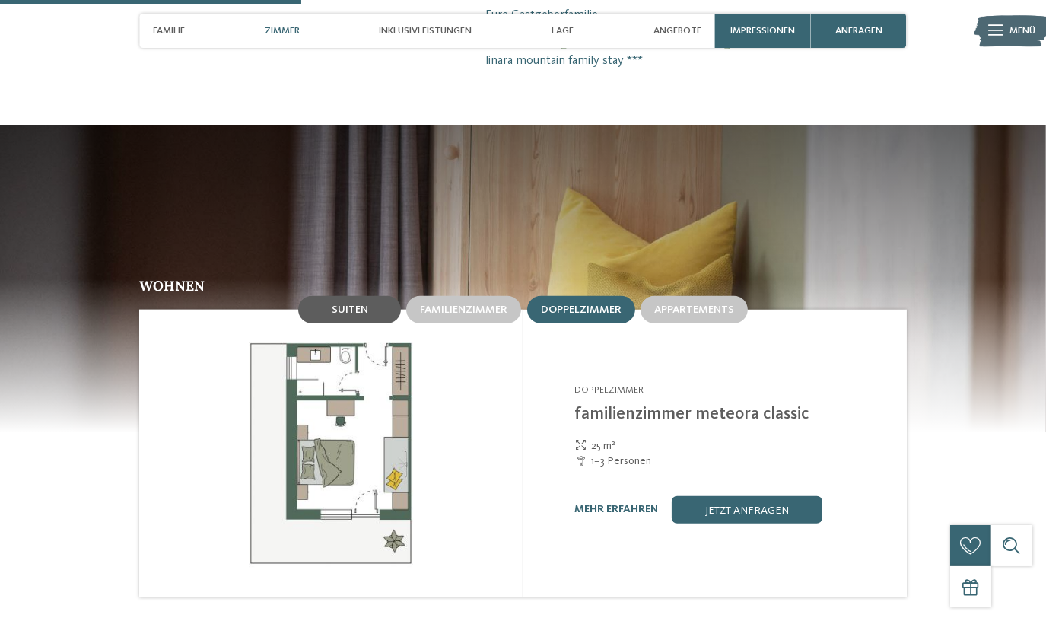
click at [359, 304] on span "Suiten" at bounding box center [350, 309] width 37 height 11
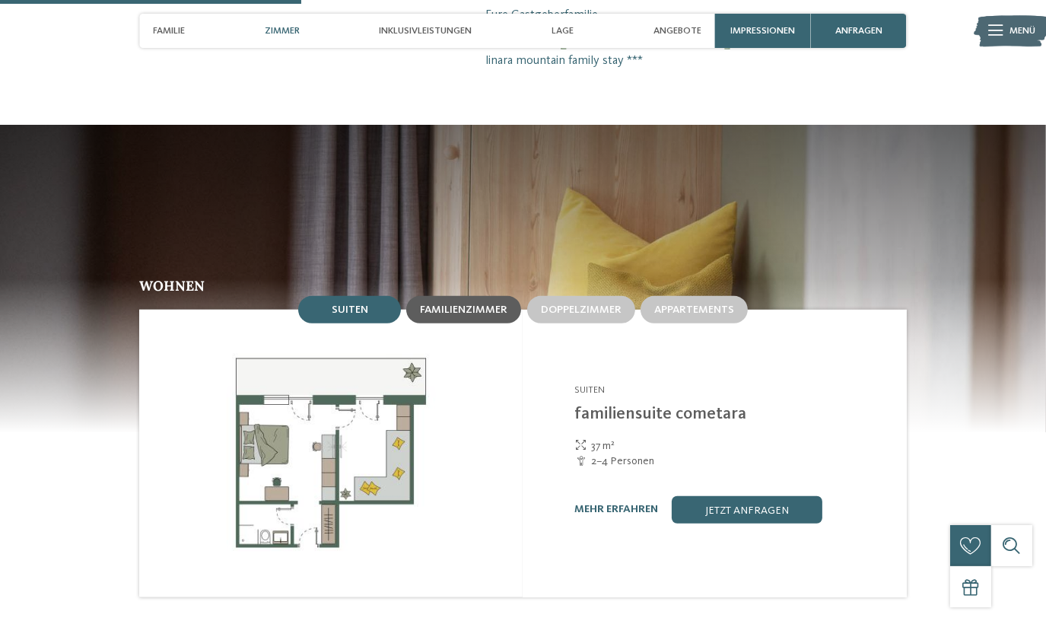
click at [487, 304] on span "Familienzimmer" at bounding box center [463, 309] width 87 height 11
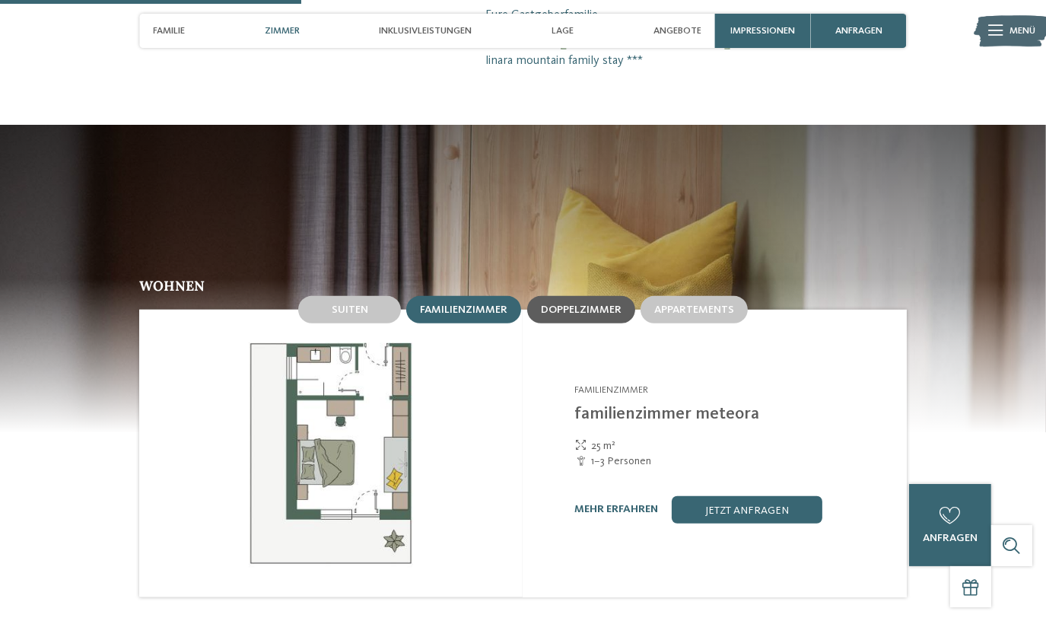
click at [598, 304] on span "Doppelzimmer" at bounding box center [581, 309] width 81 height 11
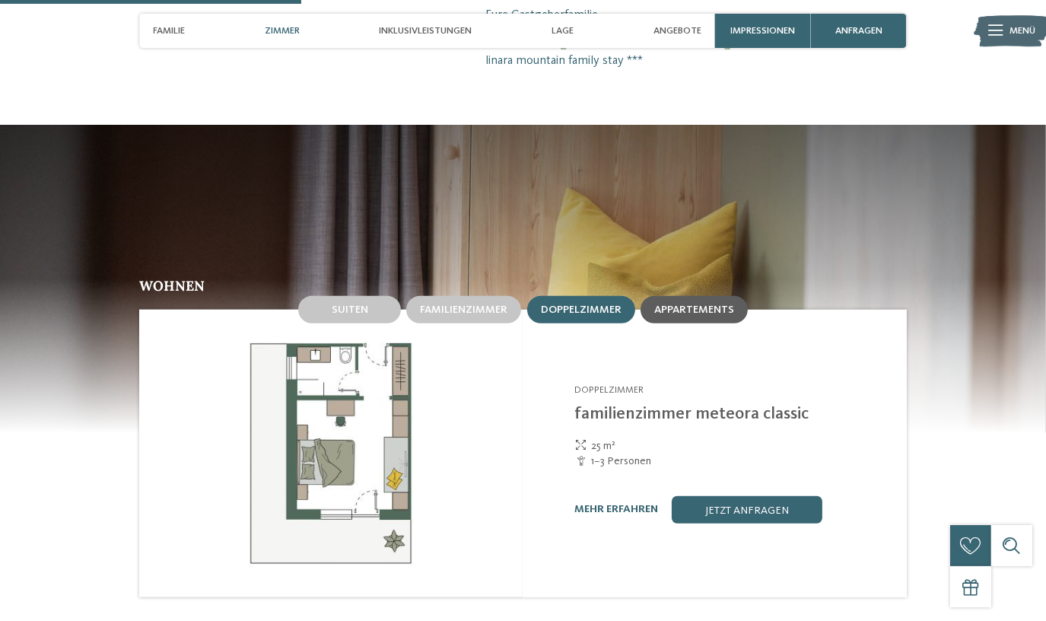
click at [716, 303] on div "Appartements" at bounding box center [694, 309] width 80 height 13
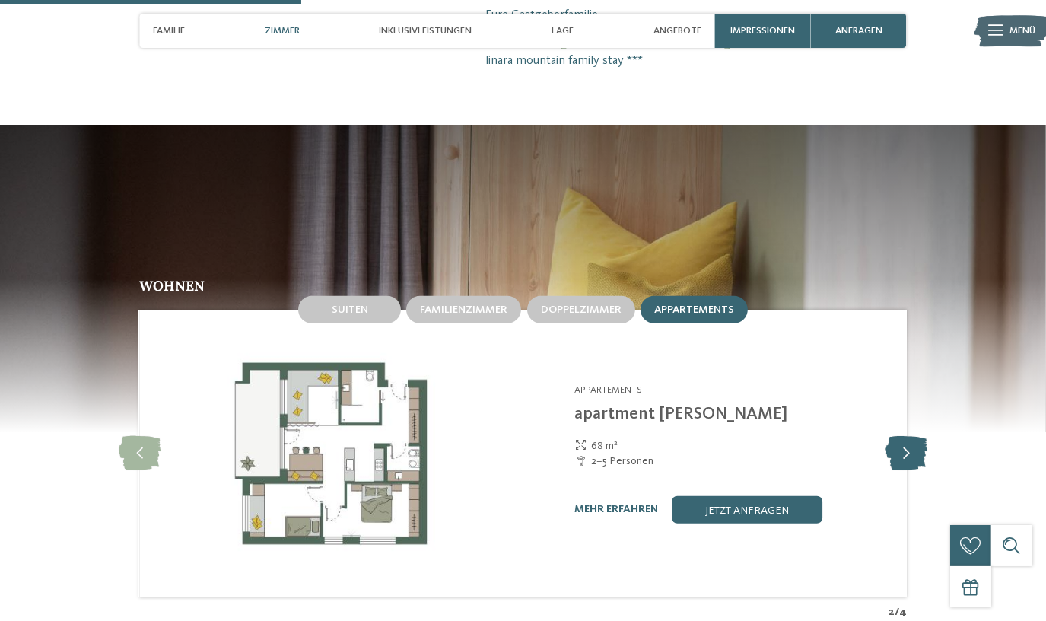
click at [910, 436] on icon at bounding box center [907, 453] width 42 height 34
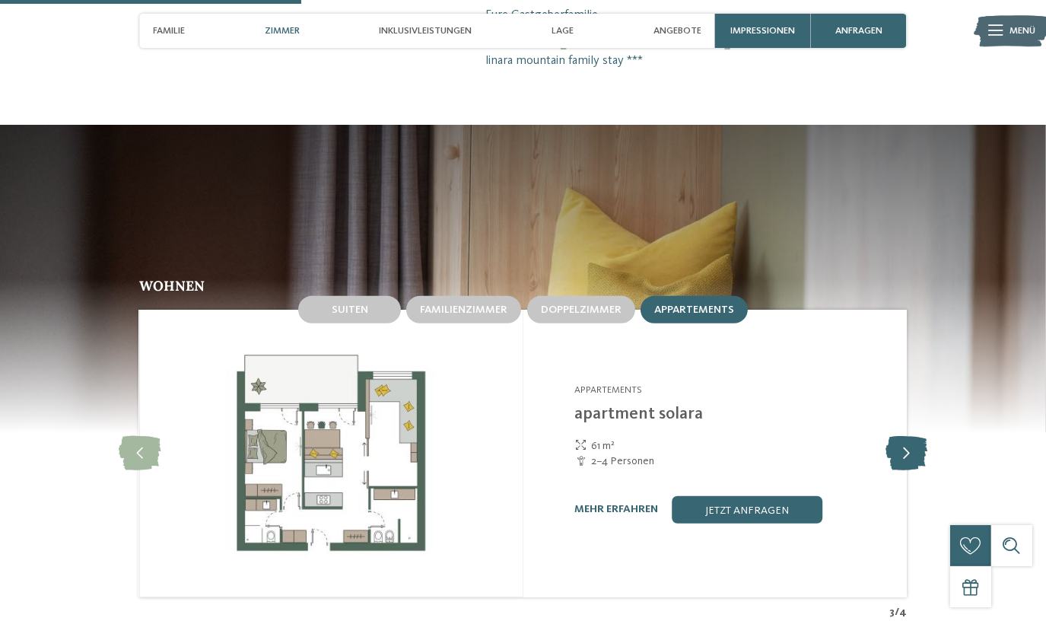
click at [910, 436] on icon at bounding box center [907, 453] width 42 height 34
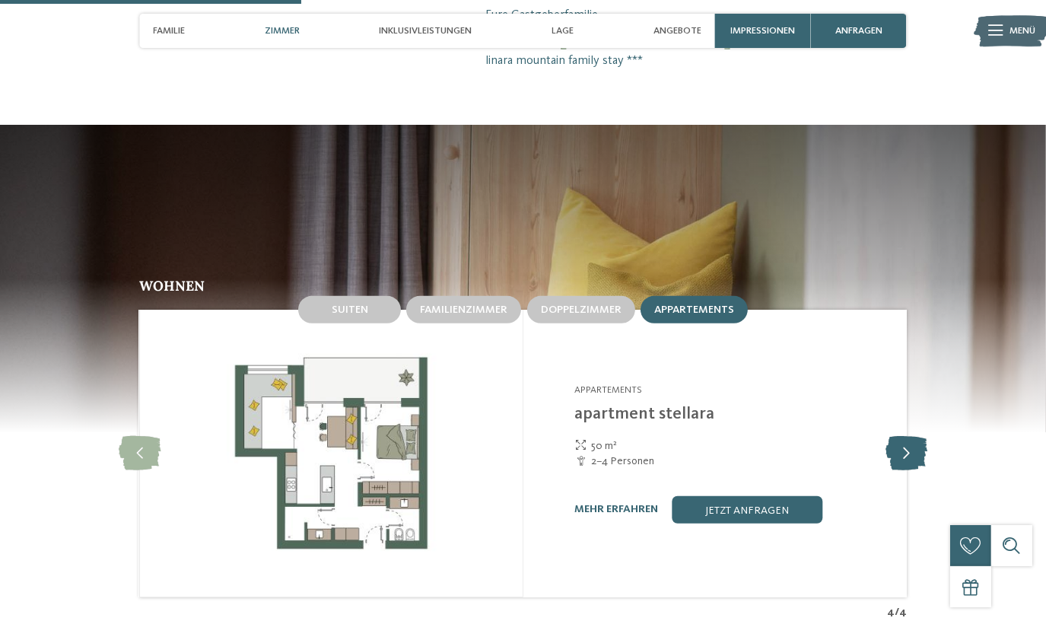
click at [910, 436] on icon at bounding box center [907, 453] width 42 height 34
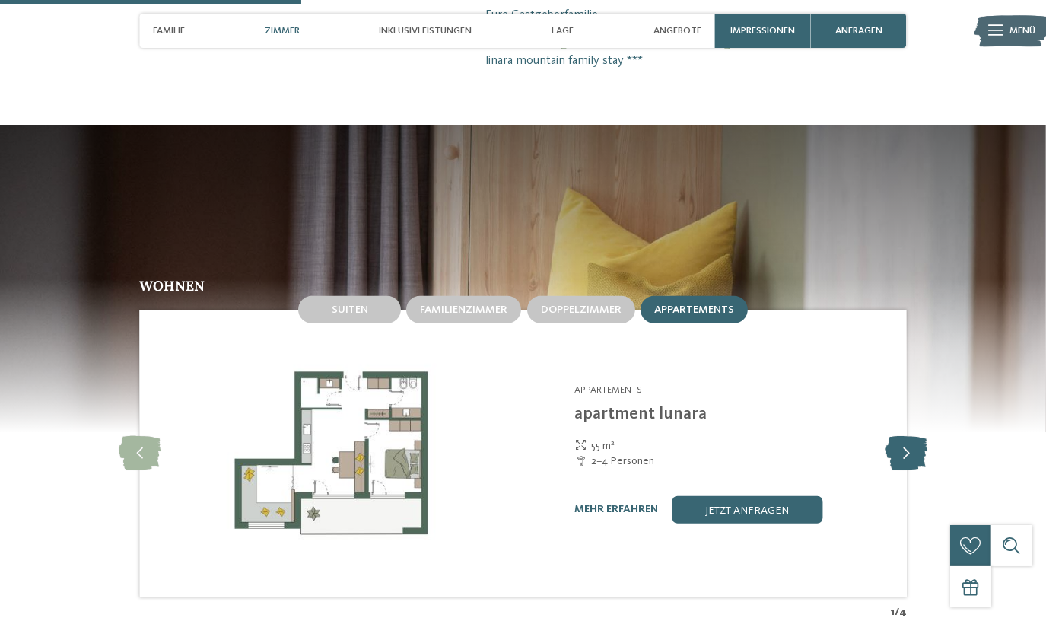
click at [910, 436] on icon at bounding box center [907, 453] width 42 height 34
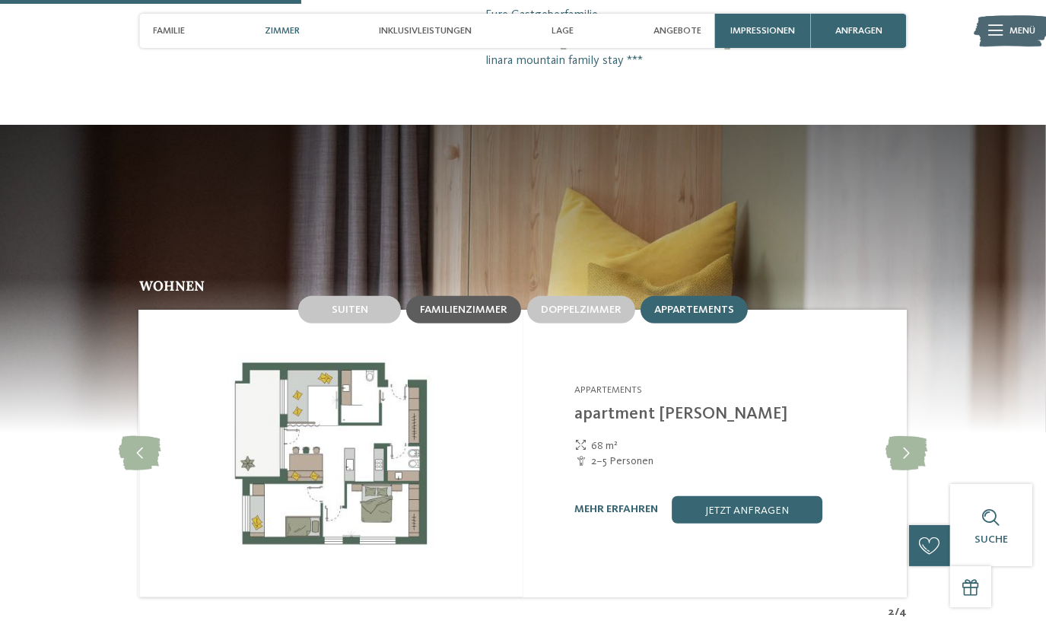
click at [477, 304] on span "Familienzimmer" at bounding box center [463, 309] width 87 height 11
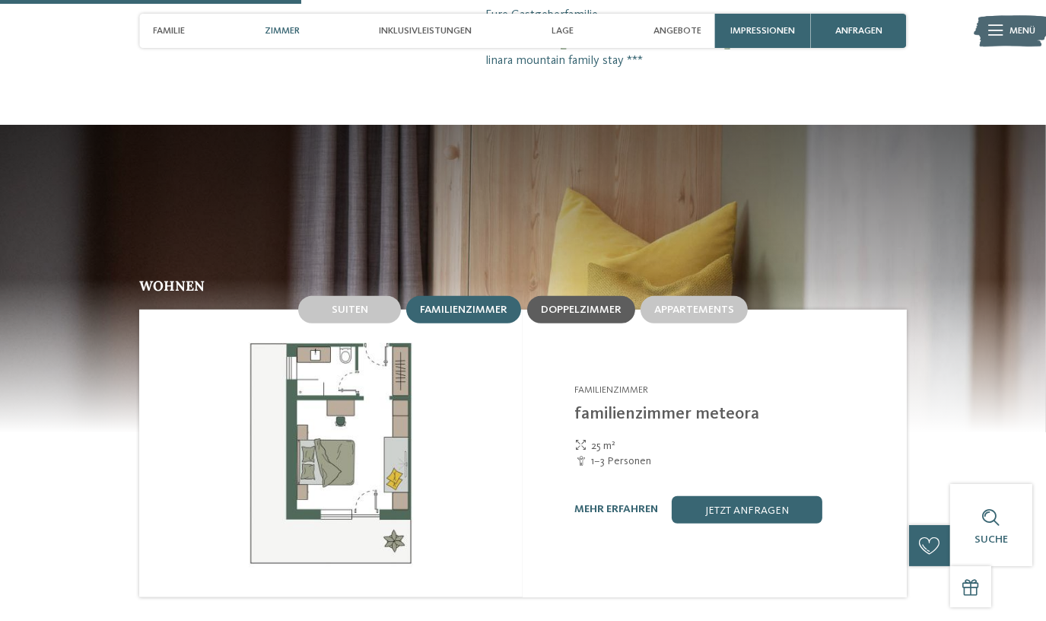
click at [580, 303] on div "Doppelzimmer" at bounding box center [581, 309] width 81 height 13
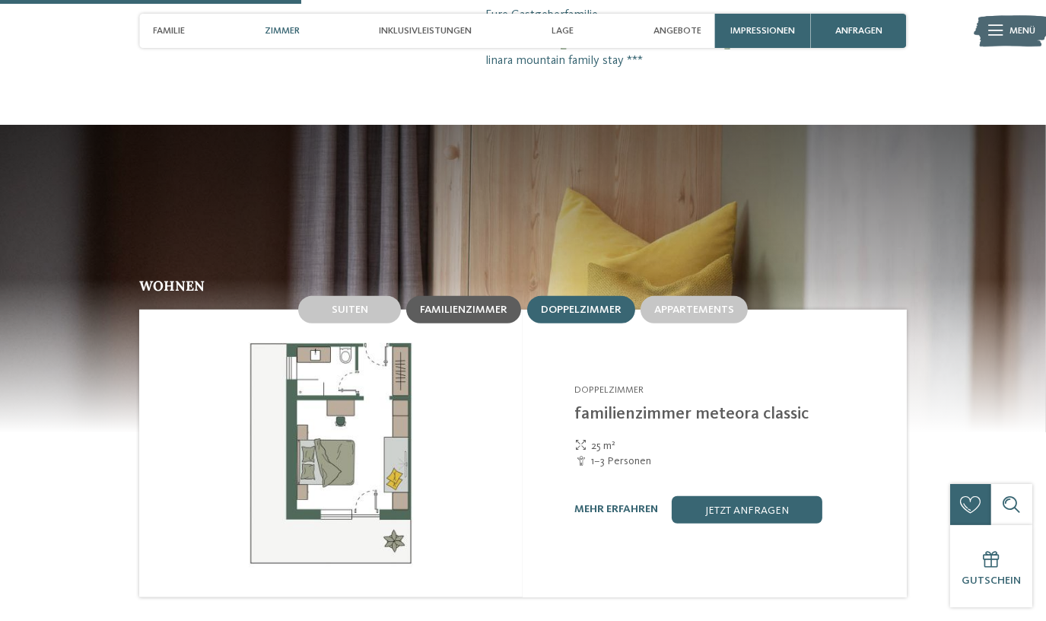
click at [484, 304] on span "Familienzimmer" at bounding box center [463, 309] width 87 height 11
click at [584, 304] on span "Doppelzimmer" at bounding box center [581, 309] width 81 height 11
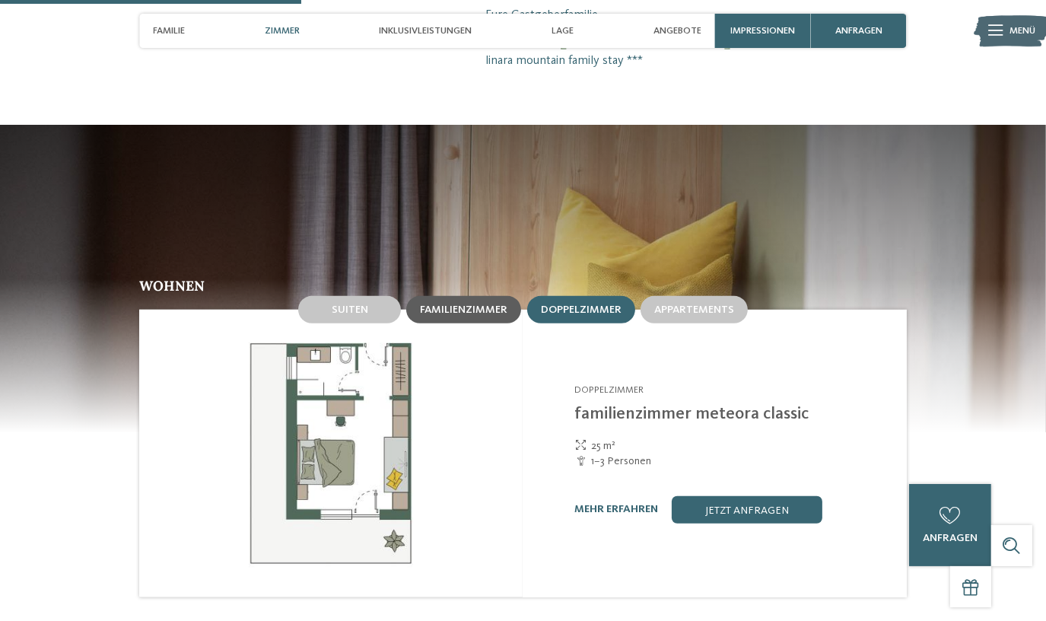
click at [498, 304] on span "Familienzimmer" at bounding box center [463, 309] width 87 height 11
click at [572, 304] on span "Doppelzimmer" at bounding box center [581, 309] width 81 height 11
click at [503, 304] on span "Familienzimmer" at bounding box center [463, 309] width 87 height 11
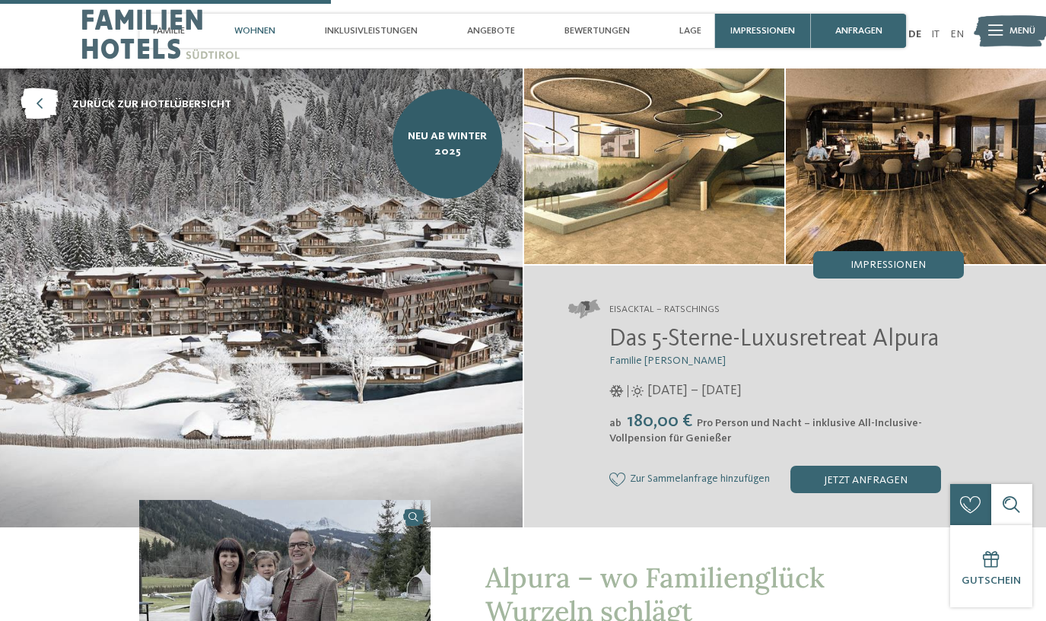
scroll to position [1597, 0]
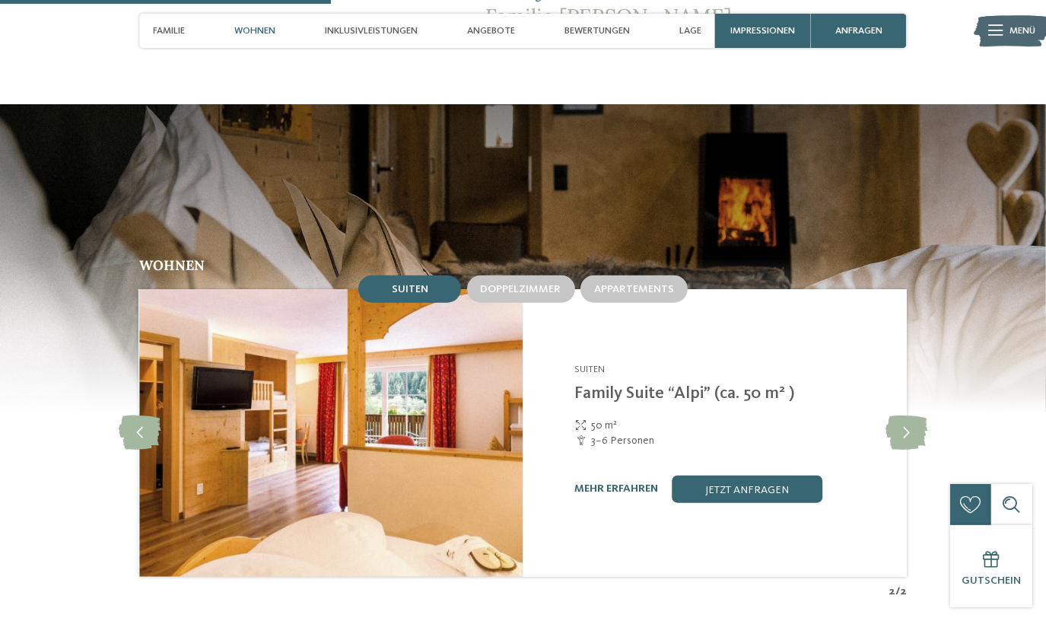
click at [525, 284] on span "Doppelzimmer" at bounding box center [521, 289] width 81 height 11
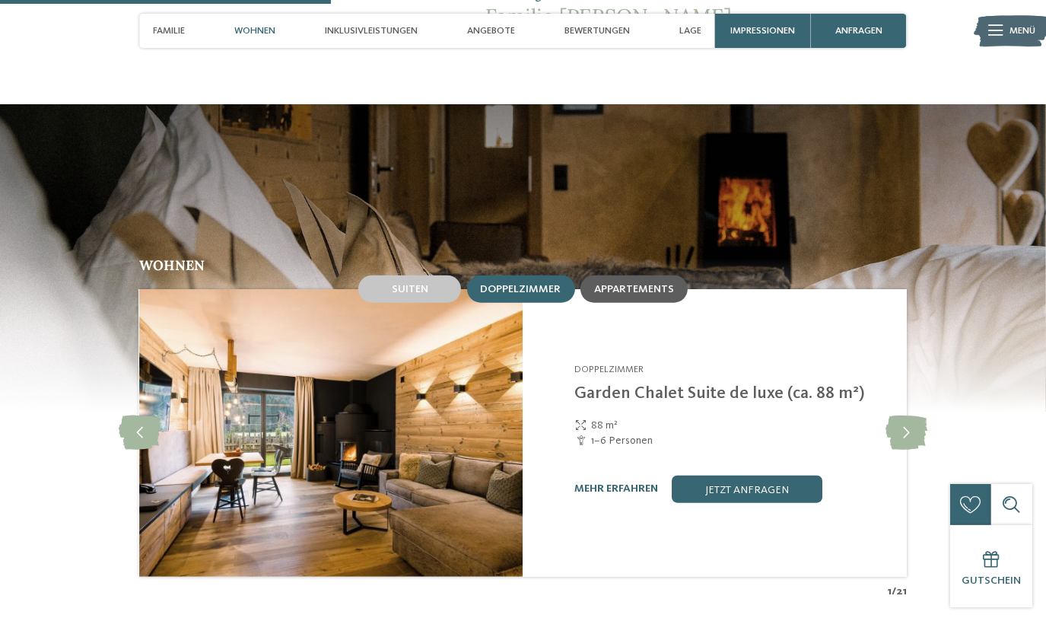
click at [638, 284] on span "Appartements" at bounding box center [634, 289] width 80 height 11
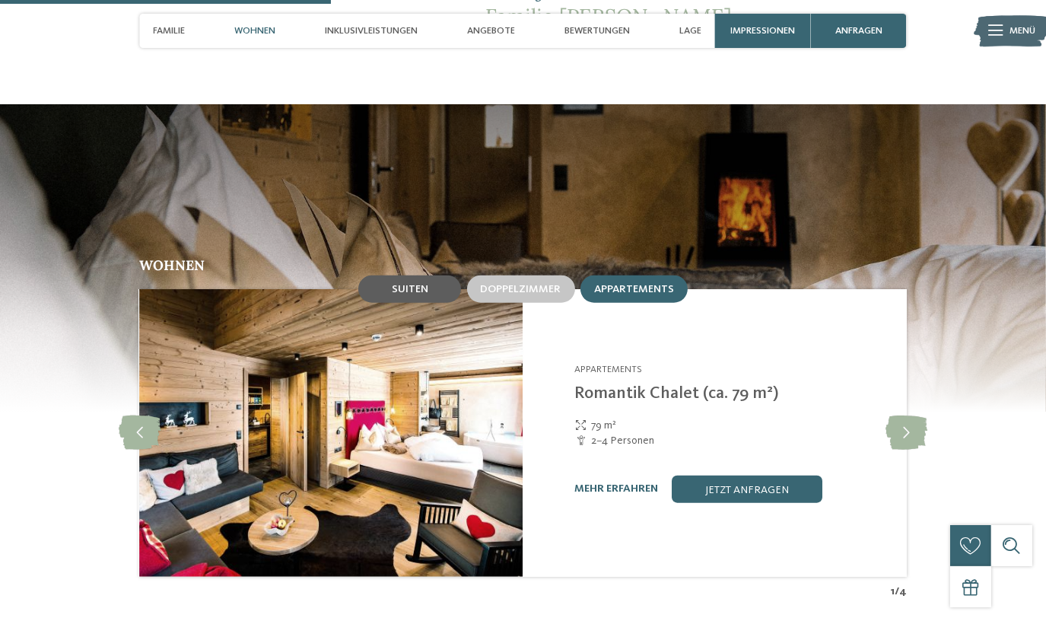
click at [426, 284] on span "Suiten" at bounding box center [410, 289] width 37 height 11
